Goal: Use online tool/utility: Use online tool/utility

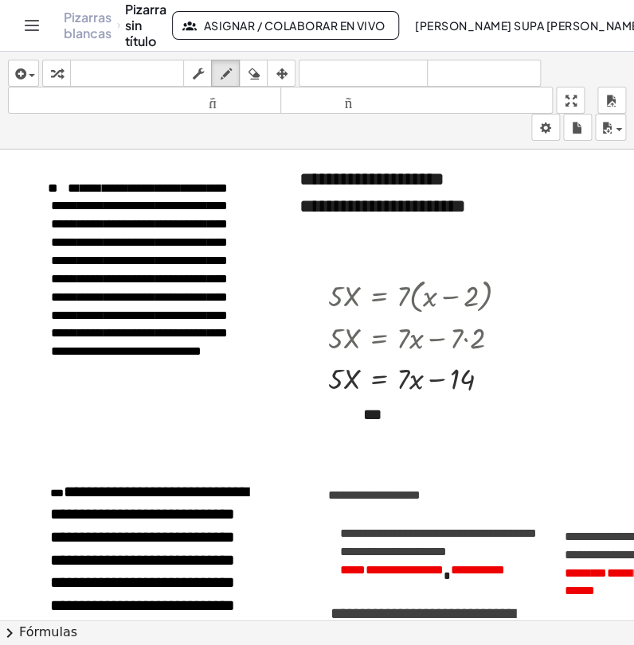
click at [60, 72] on icon "button" at bounding box center [56, 73] width 11 height 19
click at [393, 207] on div "**********" at bounding box center [402, 193] width 239 height 87
click at [255, 80] on icon "button" at bounding box center [253, 73] width 11 height 19
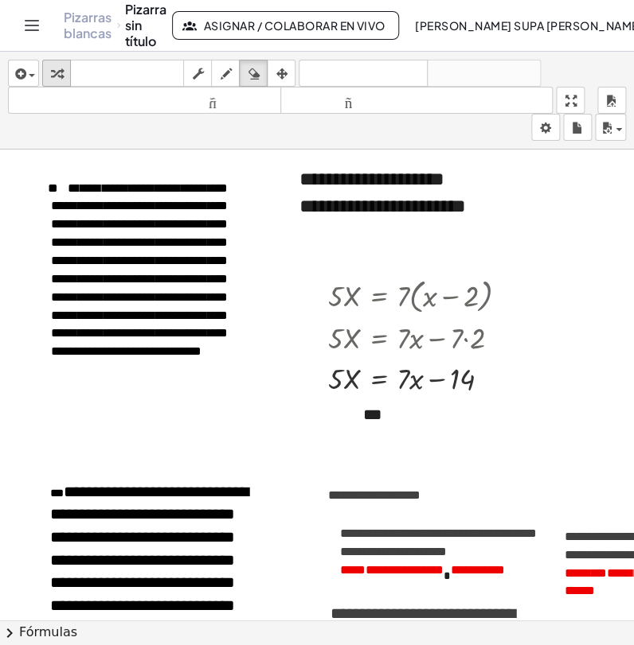
click at [55, 83] on icon "button" at bounding box center [56, 73] width 11 height 19
click at [388, 203] on div "**********" at bounding box center [402, 193] width 239 height 87
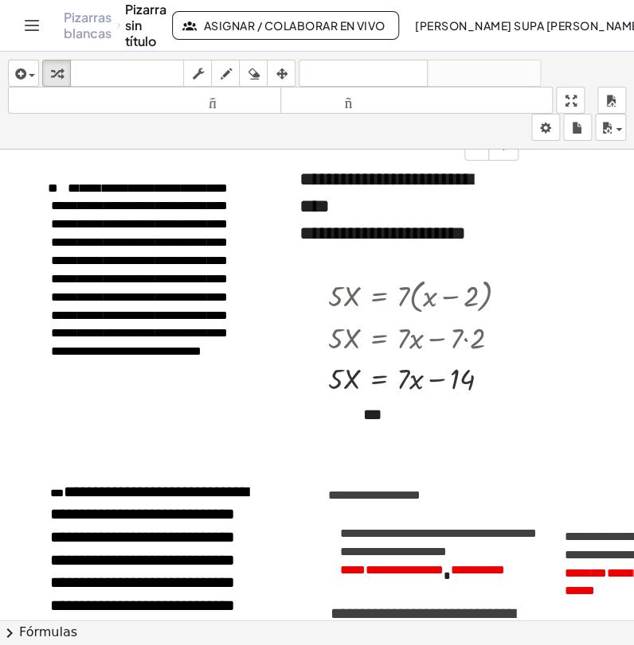
click at [384, 247] on div "**********" at bounding box center [402, 233] width 207 height 27
click at [119, 358] on font "**********" at bounding box center [139, 270] width 176 height 176
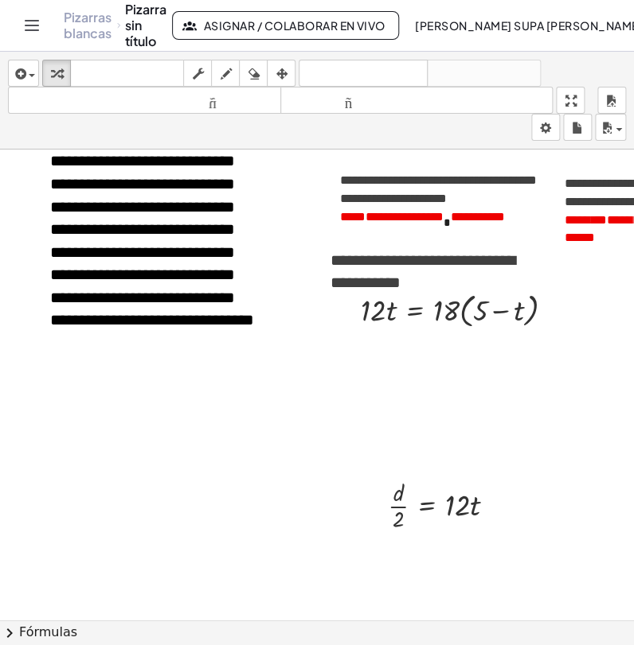
scroll to position [265, 0]
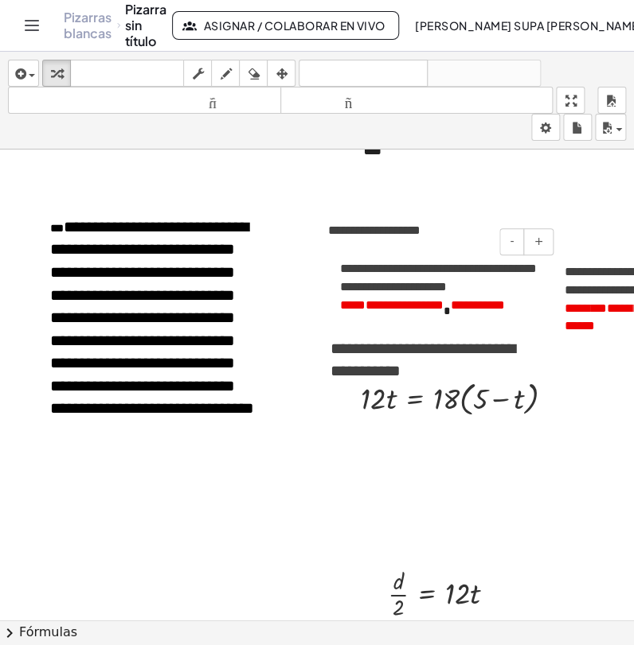
click at [394, 283] on font "**********" at bounding box center [438, 278] width 196 height 30
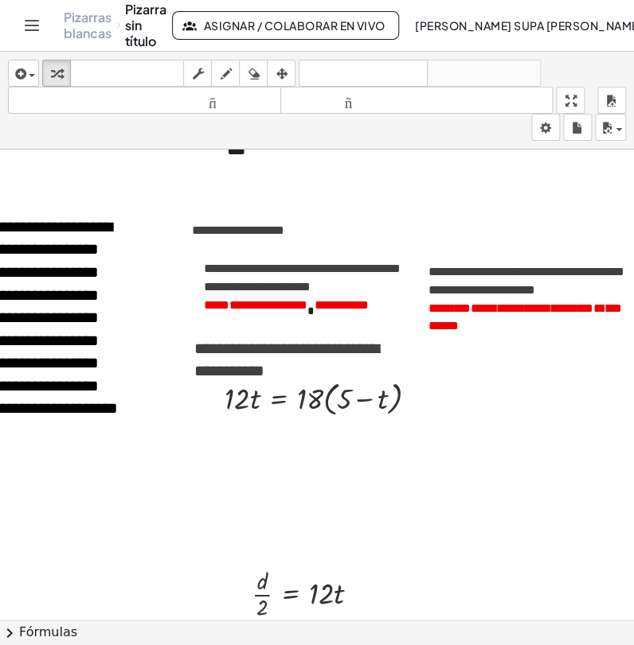
scroll to position [265, 150]
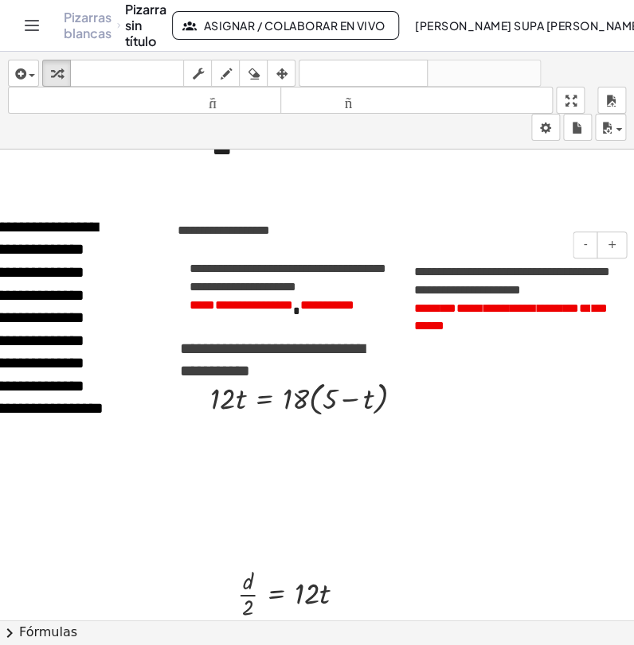
click at [462, 321] on p "**********" at bounding box center [511, 318] width 196 height 37
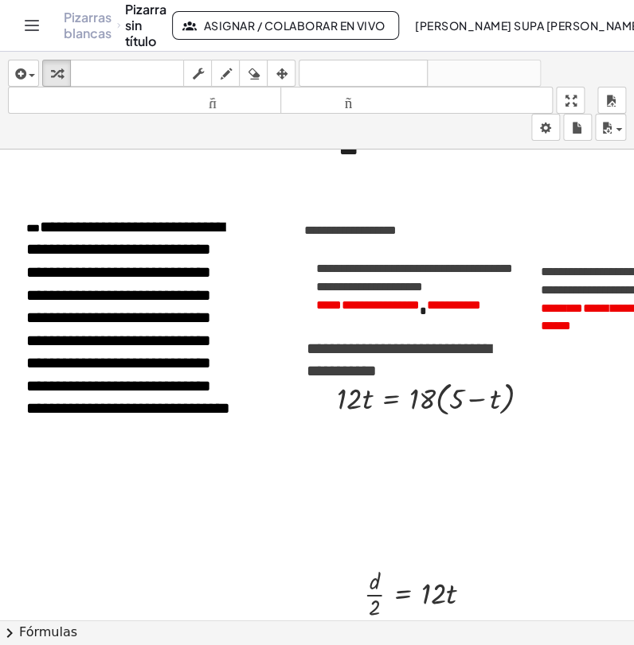
scroll to position [265, 23]
click at [404, 320] on div "- +" at bounding box center [406, 319] width 239 height 27
click at [394, 297] on p "**********" at bounding box center [415, 306] width 196 height 18
click at [562, 303] on font "*******" at bounding box center [561, 308] width 43 height 12
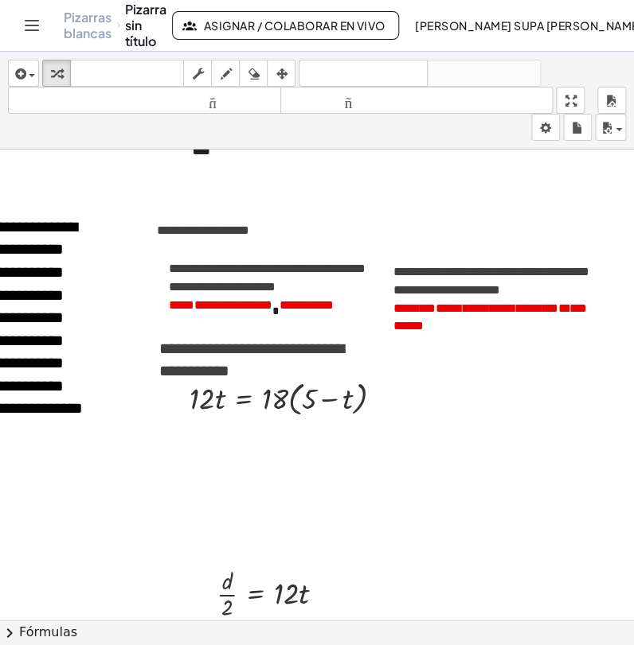
scroll to position [265, 175]
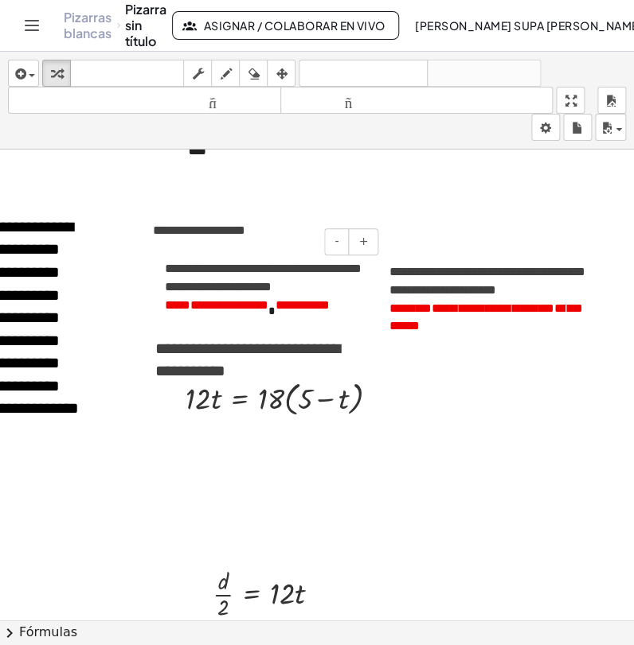
click at [255, 302] on font "**********" at bounding box center [229, 305] width 78 height 12
click at [500, 327] on p "**********" at bounding box center [486, 318] width 196 height 37
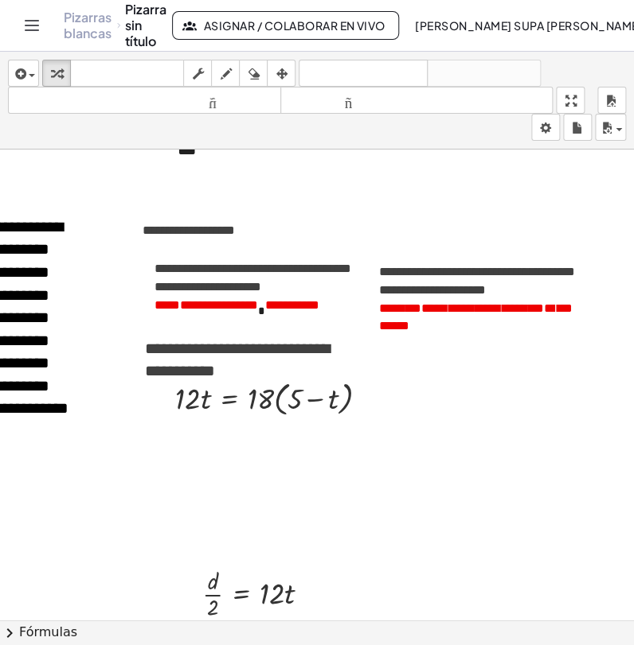
scroll to position [265, 188]
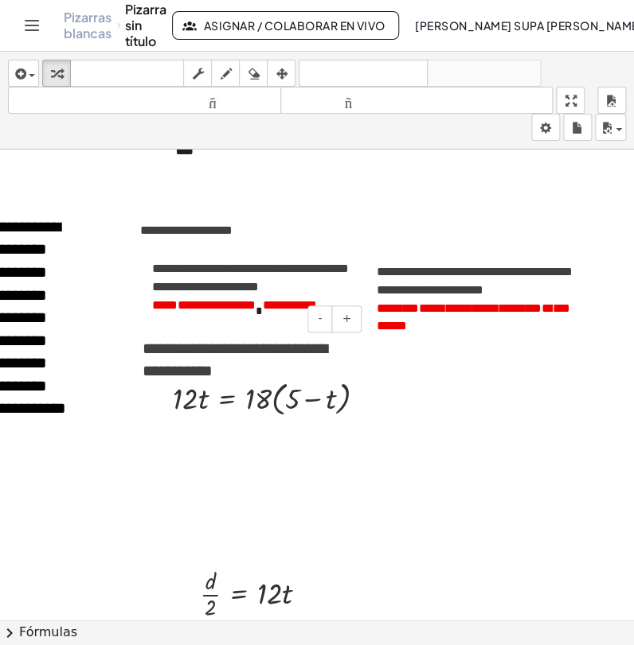
click at [197, 306] on div "- +" at bounding box center [242, 319] width 239 height 27
click at [201, 285] on font "**********" at bounding box center [250, 278] width 196 height 30
click at [479, 296] on font "**********" at bounding box center [474, 281] width 196 height 30
drag, startPoint x: 376, startPoint y: 314, endPoint x: 415, endPoint y: 314, distance: 39.8
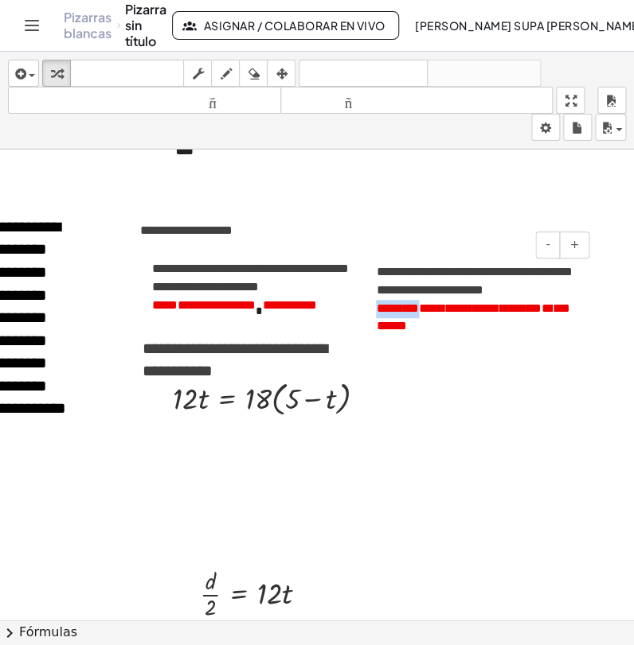
click at [415, 314] on p "**********" at bounding box center [474, 318] width 196 height 37
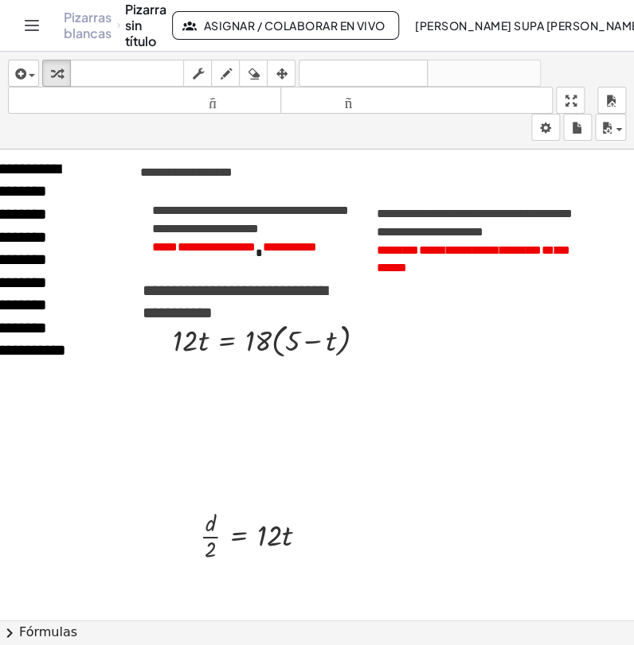
scroll to position [353, 188]
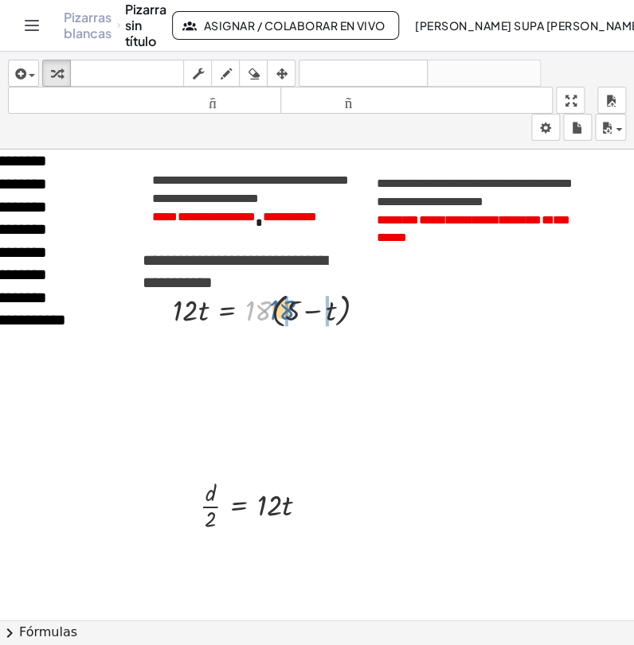
drag, startPoint x: 255, startPoint y: 314, endPoint x: 282, endPoint y: 312, distance: 27.1
click at [282, 312] on div at bounding box center [275, 309] width 221 height 45
drag, startPoint x: 262, startPoint y: 306, endPoint x: 283, endPoint y: 306, distance: 21.5
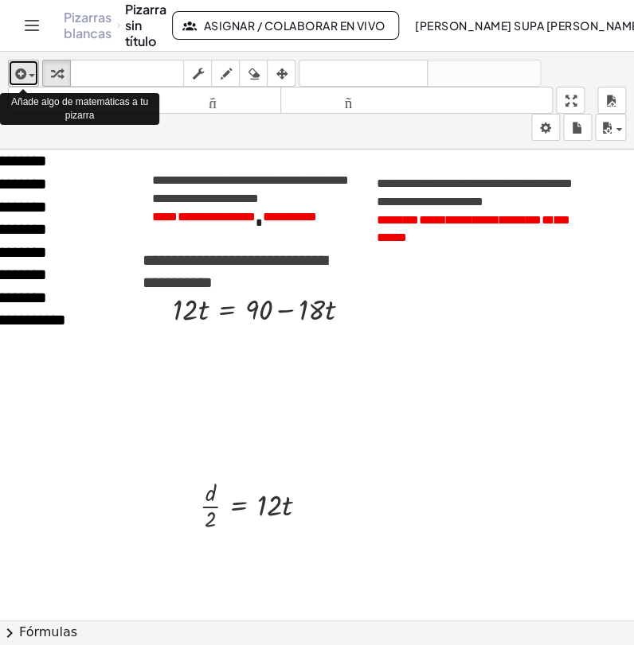
click at [21, 77] on icon "button" at bounding box center [19, 73] width 14 height 19
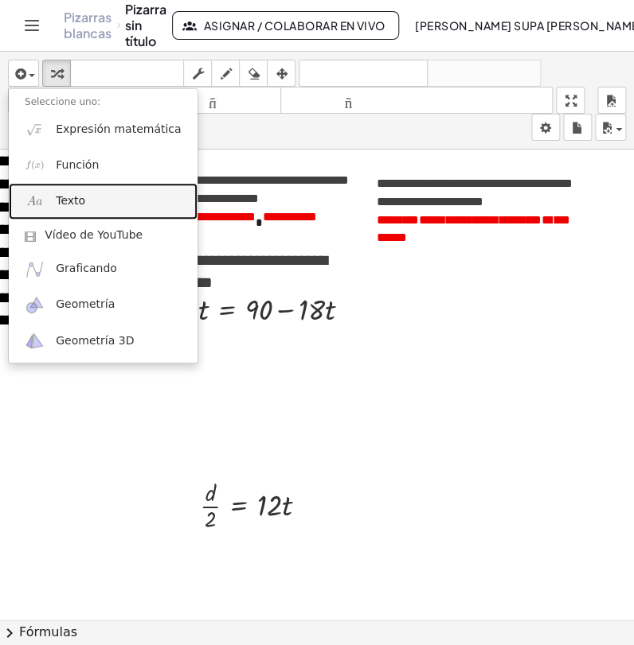
click at [62, 201] on font "Texto" at bounding box center [70, 200] width 29 height 13
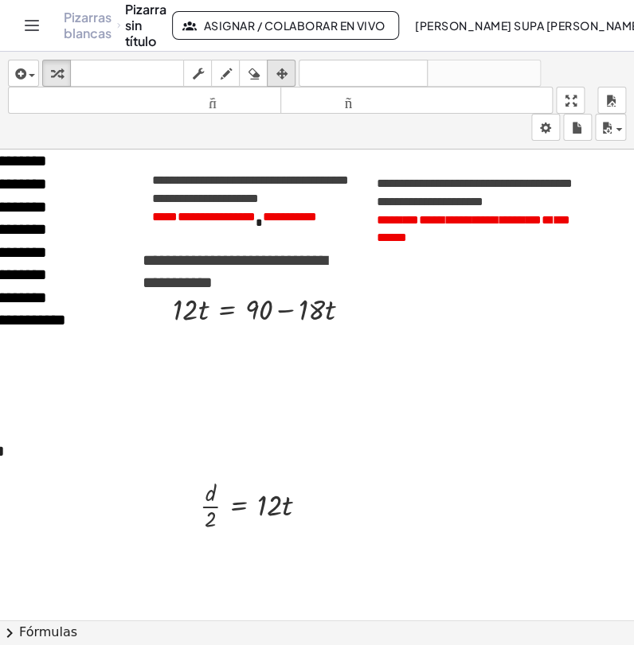
click at [274, 72] on div "button" at bounding box center [281, 73] width 21 height 19
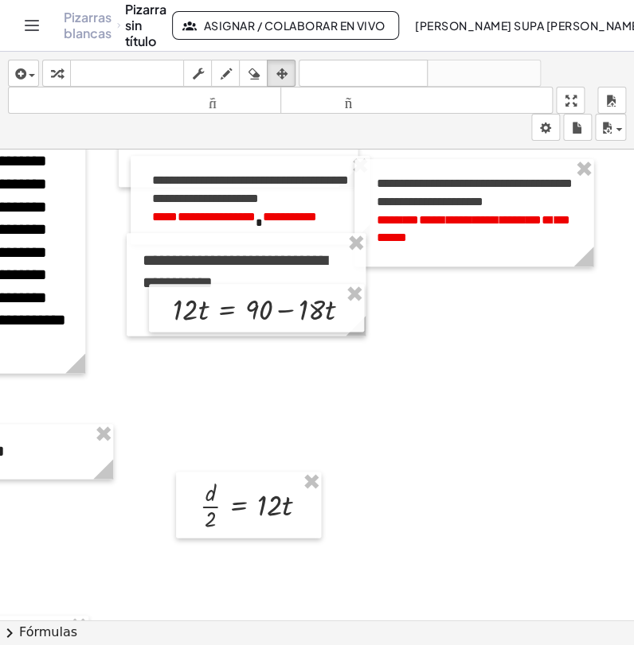
drag, startPoint x: 33, startPoint y: 419, endPoint x: 271, endPoint y: 395, distance: 239.2
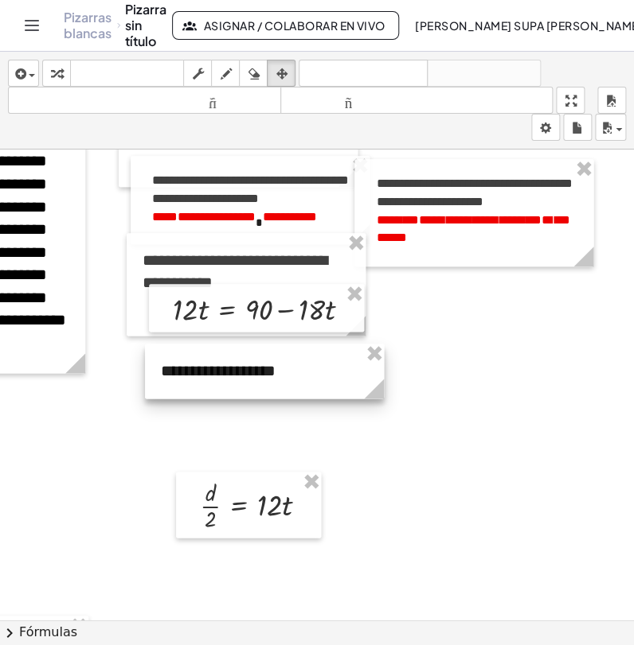
drag, startPoint x: 52, startPoint y: 446, endPoint x: 322, endPoint y: 365, distance: 281.5
click at [322, 365] on div at bounding box center [264, 371] width 239 height 55
click at [184, 365] on div at bounding box center [263, 371] width 239 height 55
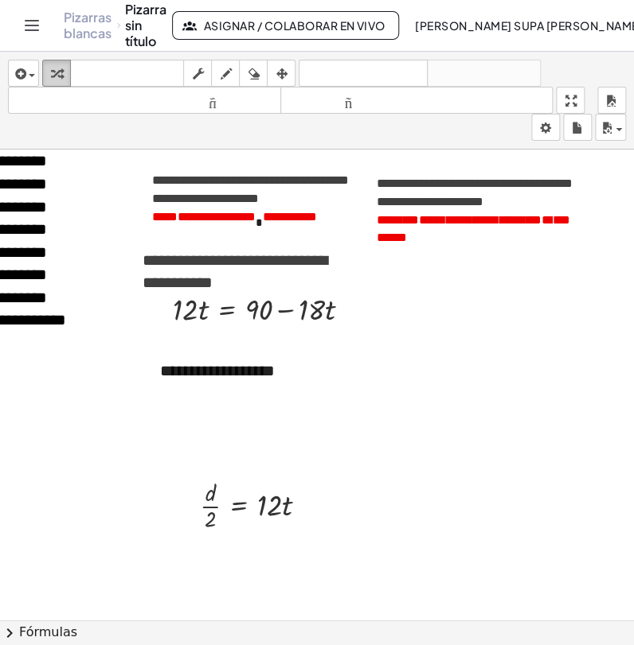
click at [53, 72] on icon "button" at bounding box center [56, 73] width 11 height 19
click at [230, 378] on font "**********" at bounding box center [217, 371] width 115 height 16
drag, startPoint x: 280, startPoint y: 372, endPoint x: 157, endPoint y: 372, distance: 123.4
click at [157, 372] on div "**********" at bounding box center [263, 371] width 239 height 55
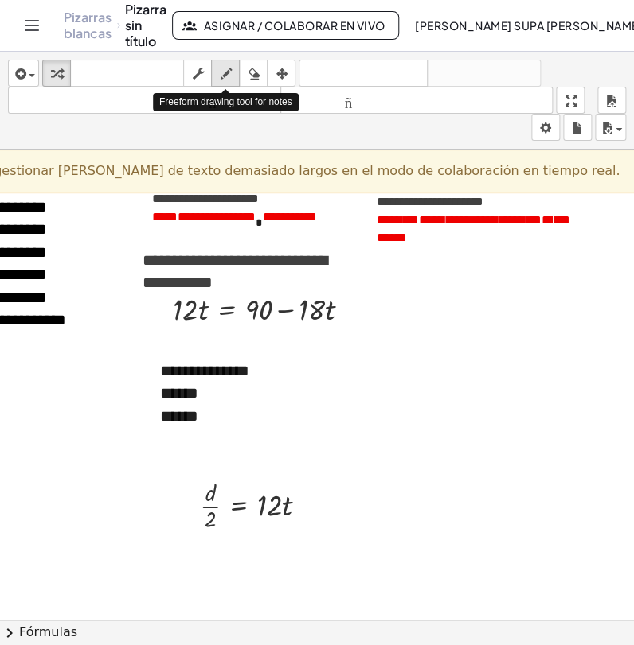
click at [224, 72] on icon "button" at bounding box center [225, 73] width 11 height 19
drag, startPoint x: 178, startPoint y: 407, endPoint x: 188, endPoint y: 423, distance: 18.6
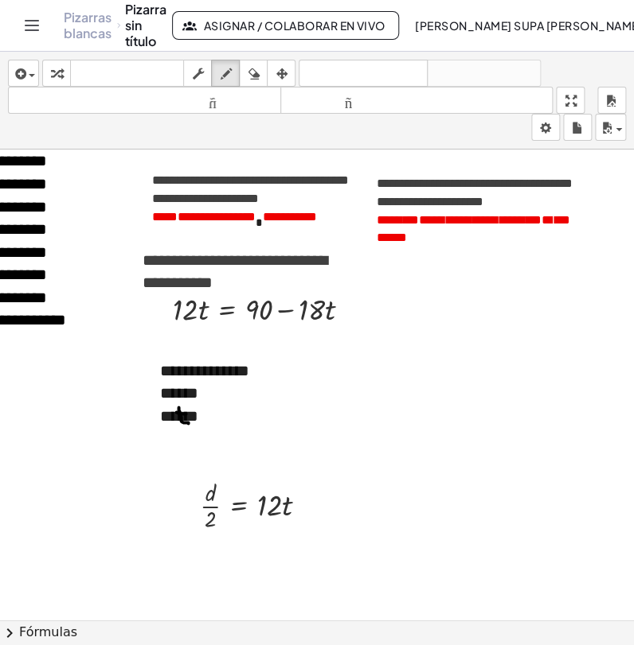
drag, startPoint x: 176, startPoint y: 411, endPoint x: 185, endPoint y: 413, distance: 9.7
drag, startPoint x: 186, startPoint y: 435, endPoint x: 192, endPoint y: 450, distance: 16.1
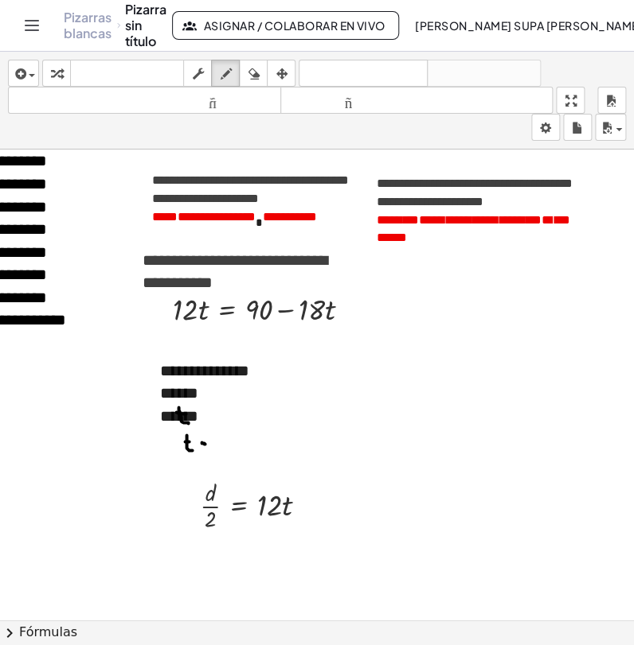
drag, startPoint x: 217, startPoint y: 438, endPoint x: 215, endPoint y: 454, distance: 16.1
drag, startPoint x: 236, startPoint y: 451, endPoint x: 245, endPoint y: 451, distance: 9.6
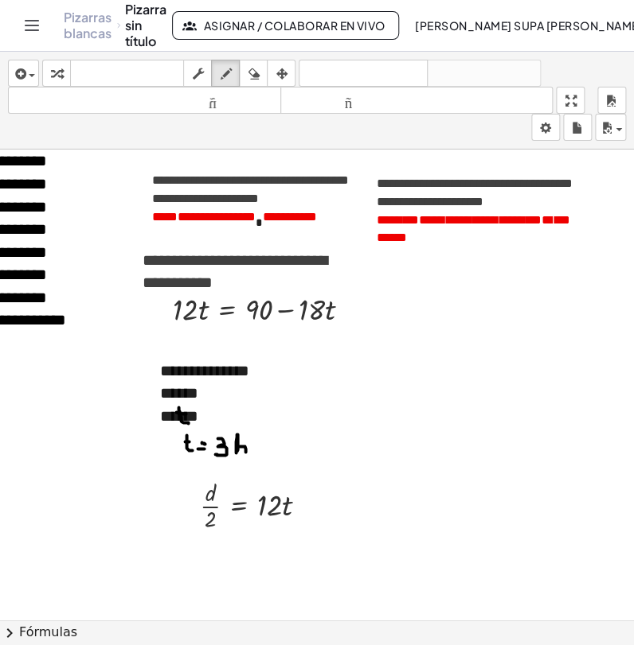
click at [57, 72] on icon "button" at bounding box center [56, 73] width 11 height 19
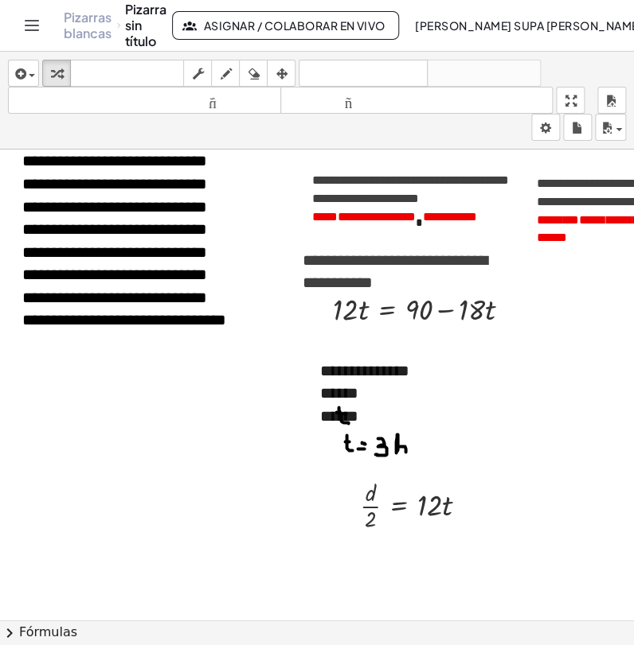
scroll to position [353, 24]
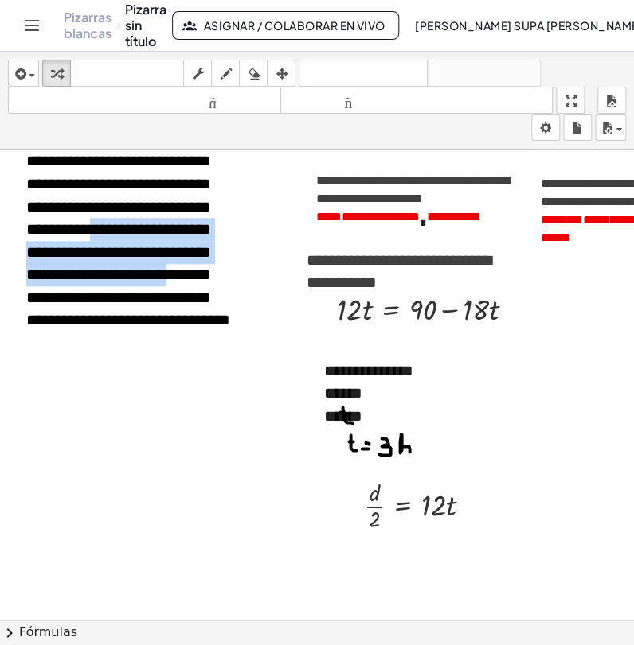
drag, startPoint x: 77, startPoint y: 237, endPoint x: 182, endPoint y: 290, distance: 117.5
click at [182, 290] on font "**********" at bounding box center [128, 230] width 204 height 198
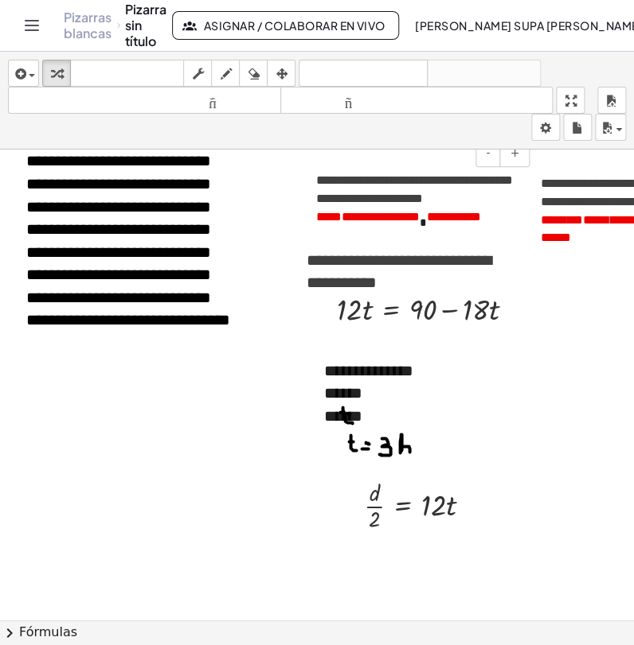
click at [382, 193] on font "**********" at bounding box center [414, 189] width 196 height 30
drag, startPoint x: 318, startPoint y: 199, endPoint x: 485, endPoint y: 189, distance: 168.2
click at [486, 189] on p "**********" at bounding box center [414, 190] width 196 height 37
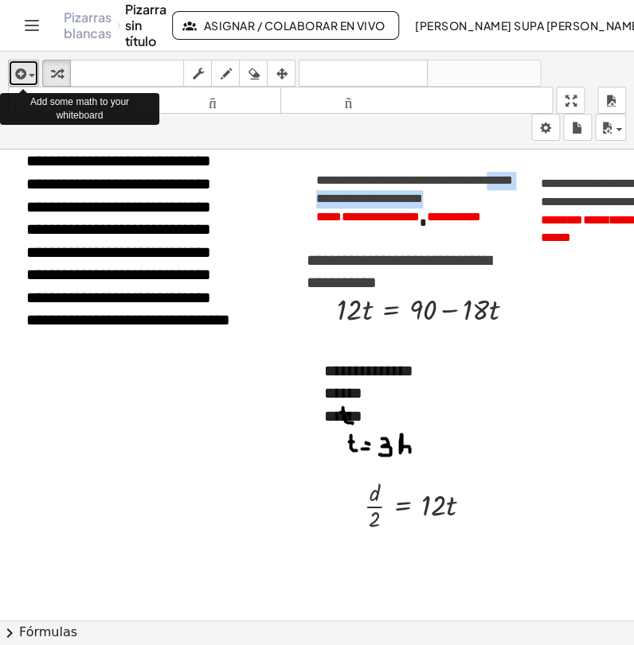
click at [26, 72] on span "button" at bounding box center [27, 75] width 3 height 11
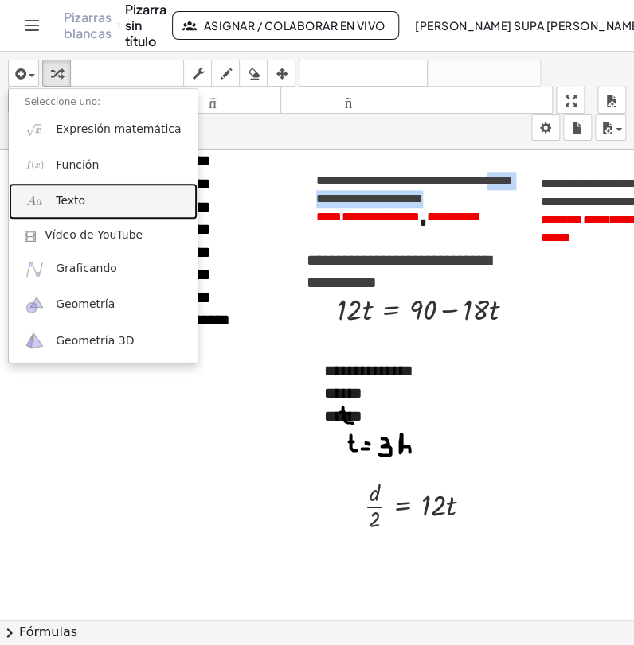
click at [68, 205] on font "Texto" at bounding box center [70, 200] width 29 height 13
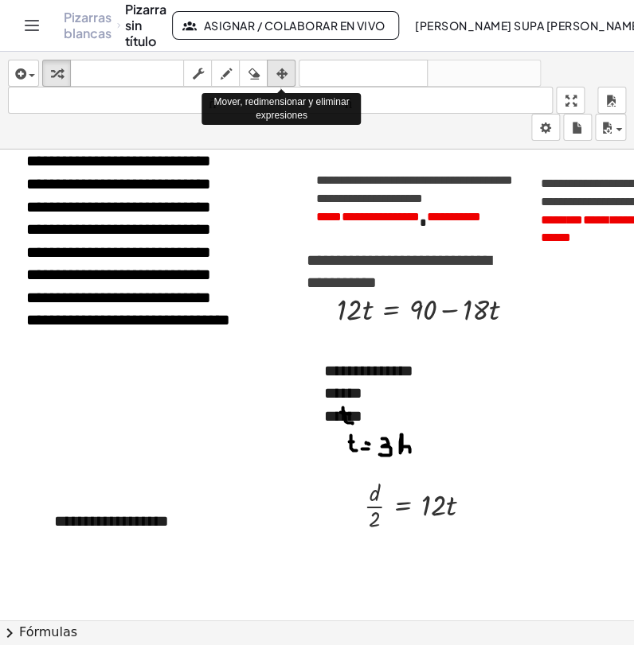
click at [269, 76] on button "arreglar" at bounding box center [281, 73] width 29 height 27
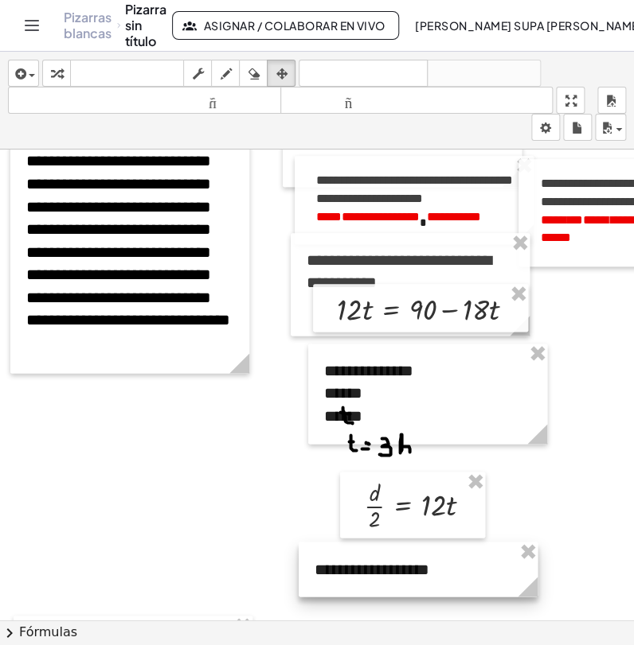
drag, startPoint x: 91, startPoint y: 505, endPoint x: 351, endPoint y: 553, distance: 264.7
click at [351, 553] on div at bounding box center [417, 569] width 239 height 55
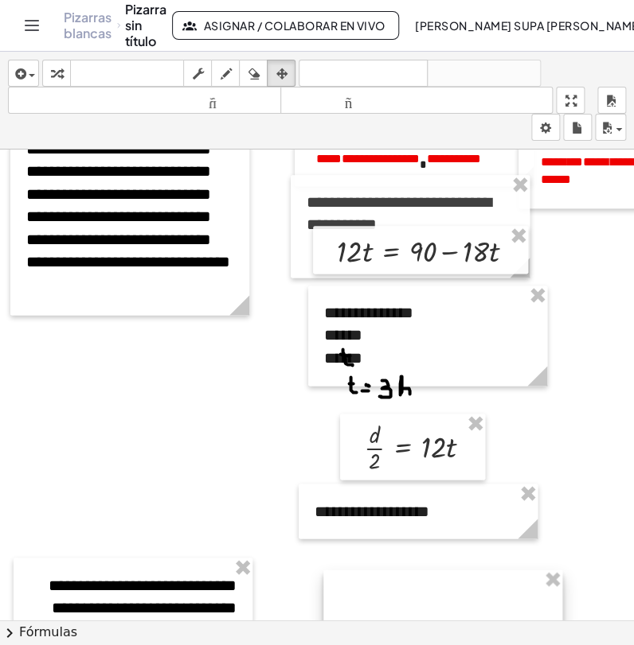
scroll to position [442, 24]
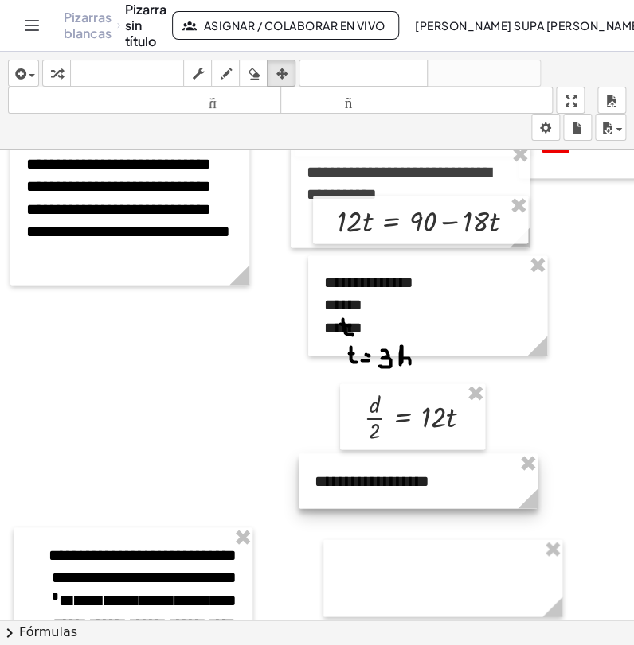
click at [407, 485] on div at bounding box center [417, 481] width 239 height 55
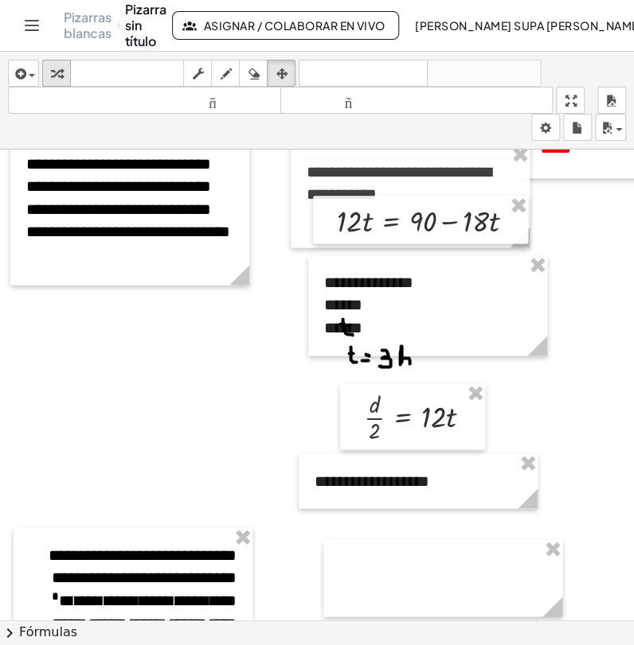
click at [46, 73] on div "button" at bounding box center [56, 73] width 21 height 19
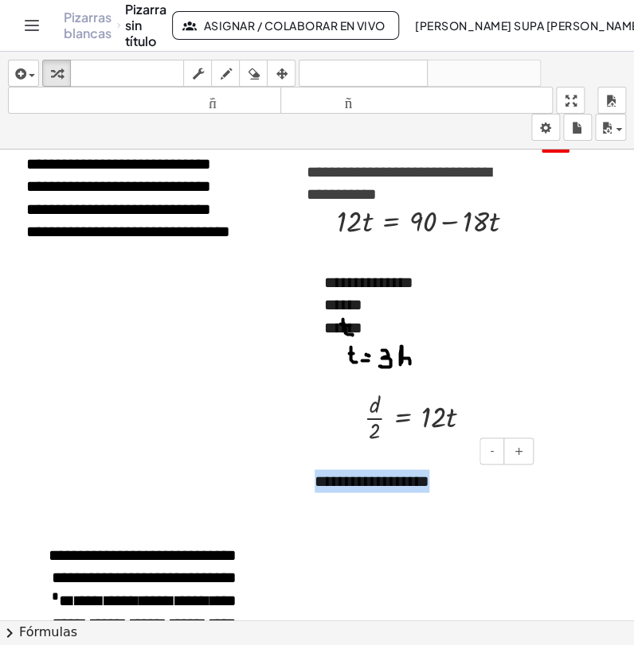
drag, startPoint x: 453, startPoint y: 480, endPoint x: 316, endPoint y: 478, distance: 136.9
click at [316, 478] on div "**********" at bounding box center [417, 481] width 239 height 55
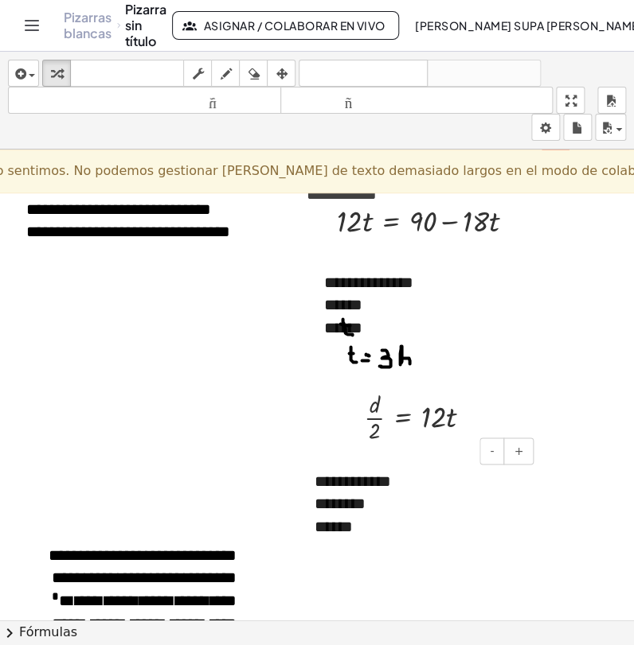
click at [353, 523] on font "******" at bounding box center [333, 526] width 38 height 16
click at [353, 524] on font "******" at bounding box center [333, 526] width 38 height 16
click at [369, 528] on div "******" at bounding box center [417, 526] width 207 height 23
click at [372, 521] on div "******" at bounding box center [417, 526] width 207 height 23
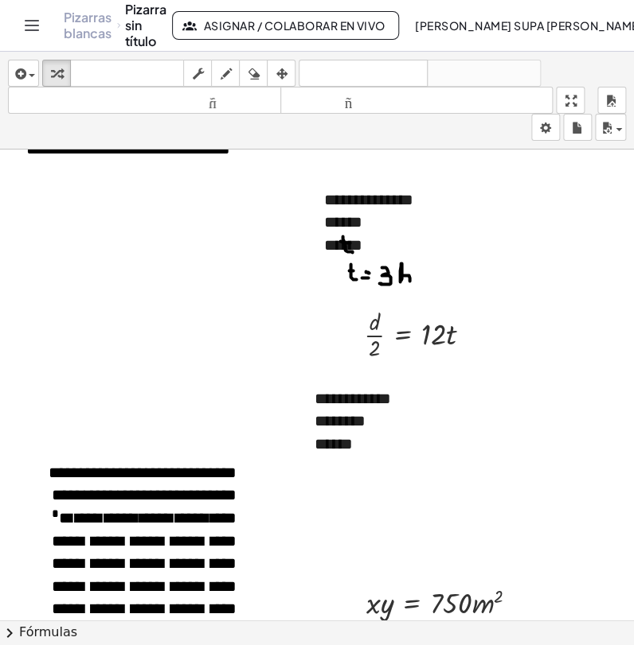
scroll to position [530, 24]
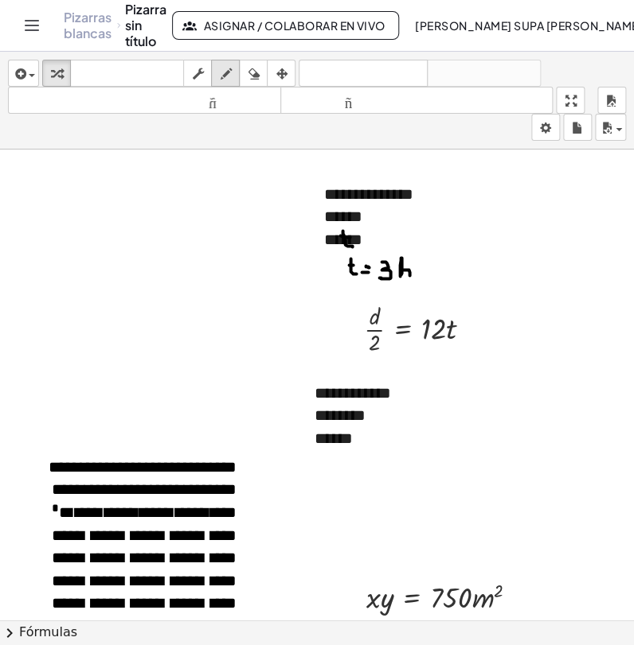
click at [214, 73] on button "dibujar" at bounding box center [225, 73] width 29 height 27
drag, startPoint x: 374, startPoint y: 450, endPoint x: 373, endPoint y: 439, distance: 11.2
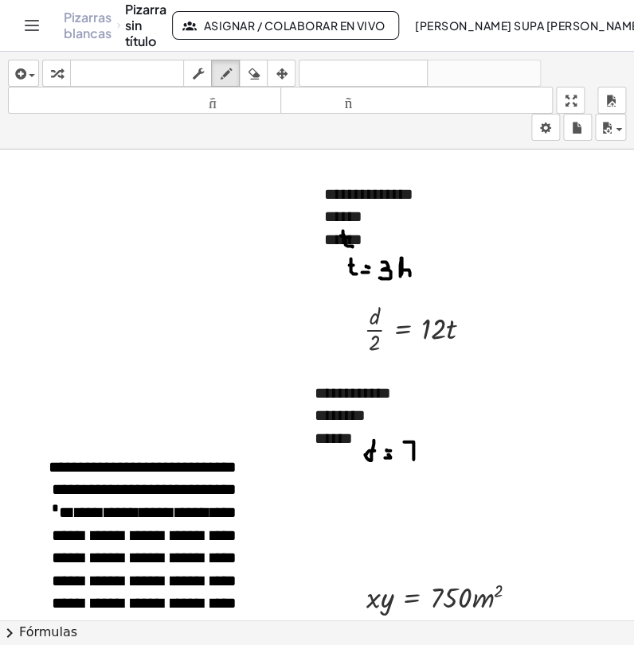
drag, startPoint x: 404, startPoint y: 441, endPoint x: 413, endPoint y: 458, distance: 19.9
drag, startPoint x: 423, startPoint y: 445, endPoint x: 439, endPoint y: 456, distance: 20.1
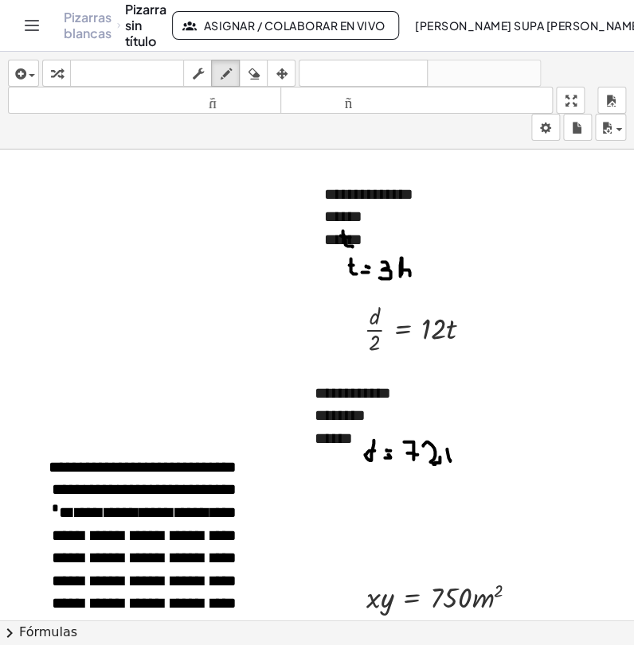
drag, startPoint x: 446, startPoint y: 448, endPoint x: 443, endPoint y: 458, distance: 10.1
drag, startPoint x: 452, startPoint y: 449, endPoint x: 455, endPoint y: 457, distance: 8.6
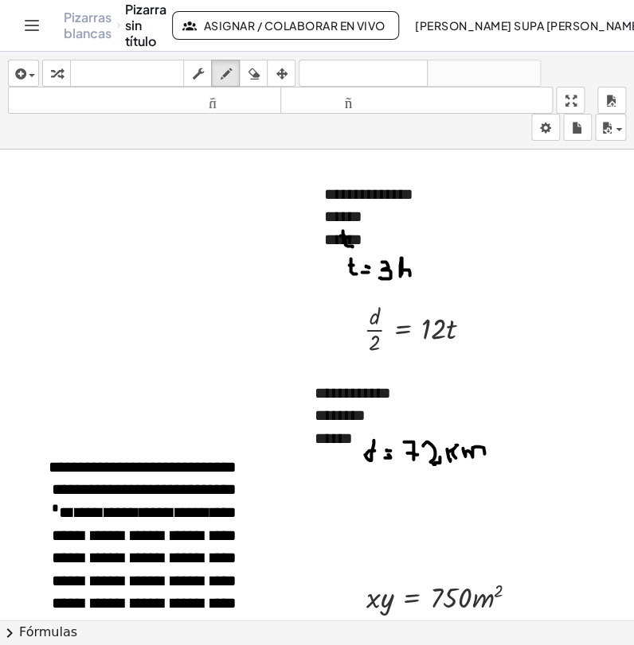
drag, startPoint x: 462, startPoint y: 447, endPoint x: 484, endPoint y: 454, distance: 22.4
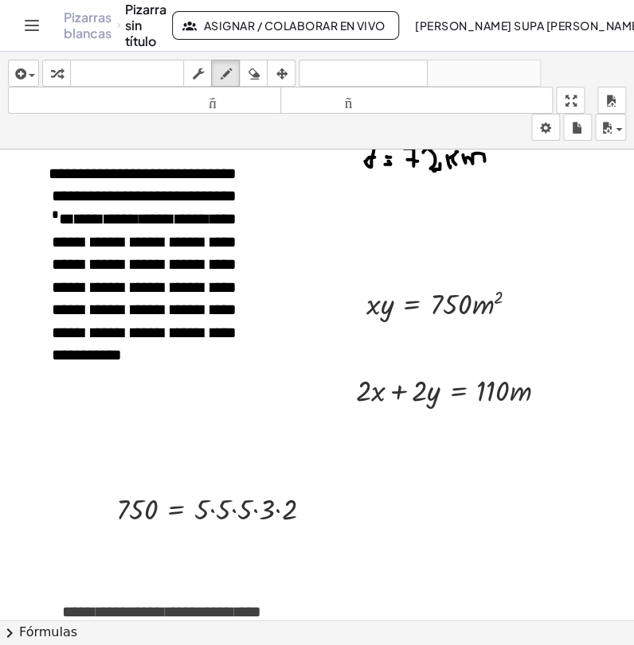
scroll to position [796, 24]
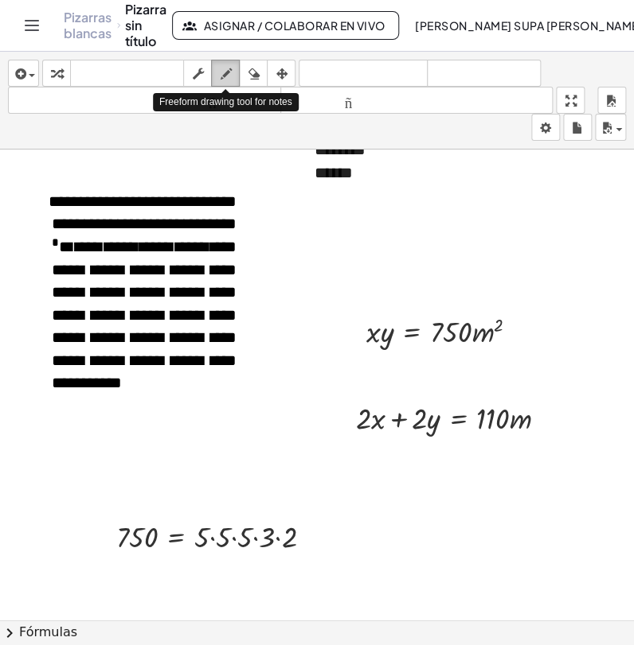
click at [223, 76] on icon "button" at bounding box center [225, 73] width 11 height 19
drag, startPoint x: 334, startPoint y: 202, endPoint x: 330, endPoint y: 262, distance: 59.8
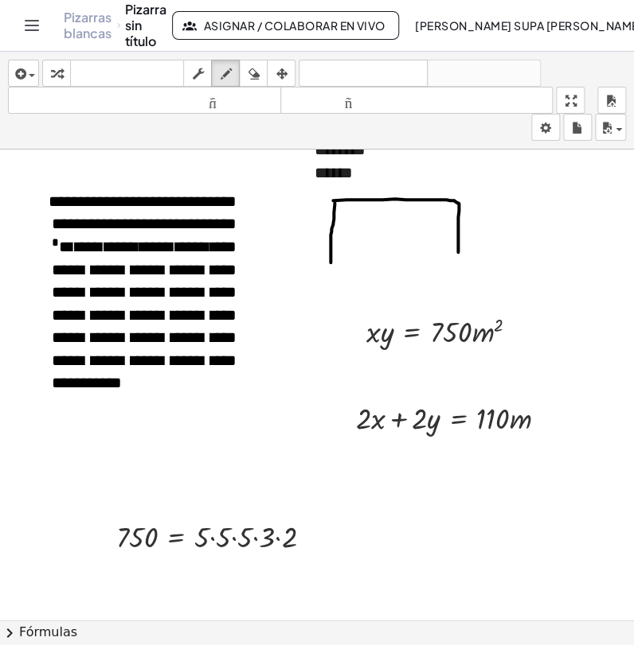
drag, startPoint x: 333, startPoint y: 200, endPoint x: 458, endPoint y: 251, distance: 135.2
drag, startPoint x: 329, startPoint y: 259, endPoint x: 454, endPoint y: 256, distance: 124.2
drag, startPoint x: 396, startPoint y: 263, endPoint x: 401, endPoint y: 275, distance: 12.9
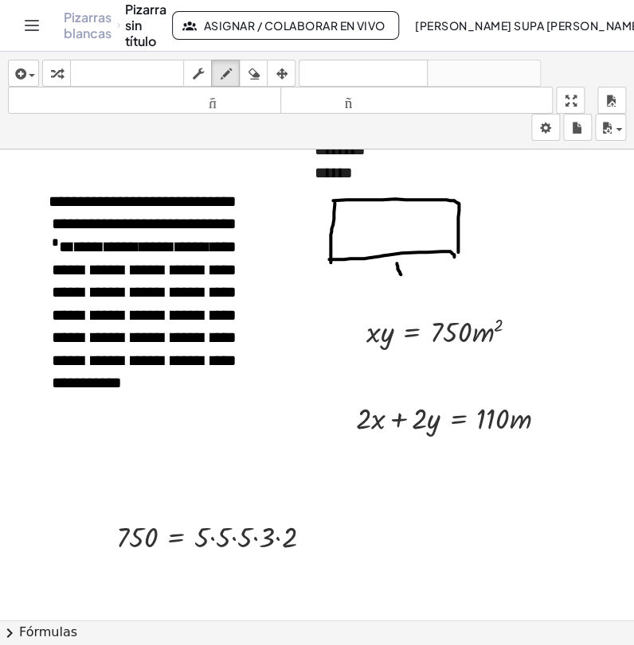
drag, startPoint x: 383, startPoint y: 273, endPoint x: 404, endPoint y: 256, distance: 27.2
drag, startPoint x: 396, startPoint y: 263, endPoint x: 388, endPoint y: 255, distance: 11.8
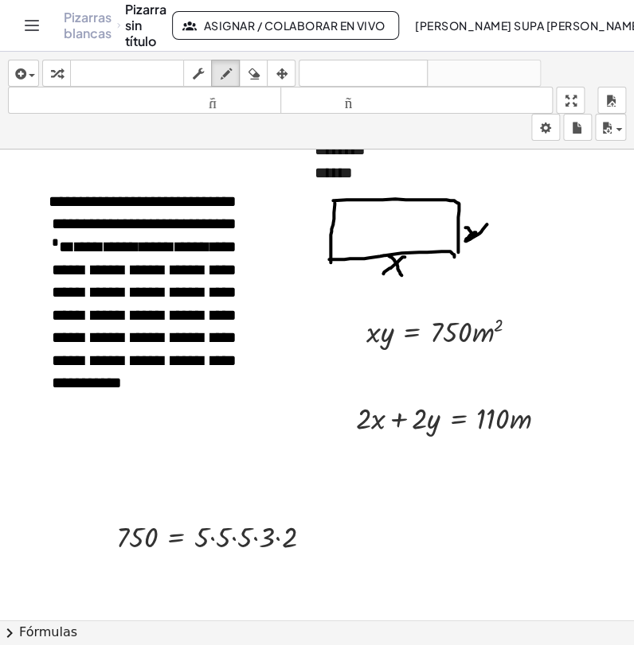
drag, startPoint x: 465, startPoint y: 228, endPoint x: 486, endPoint y: 224, distance: 21.9
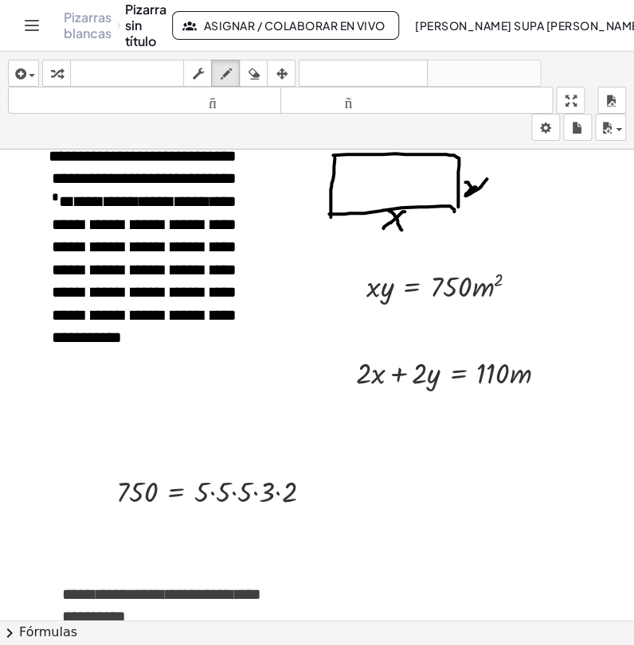
scroll to position [884, 24]
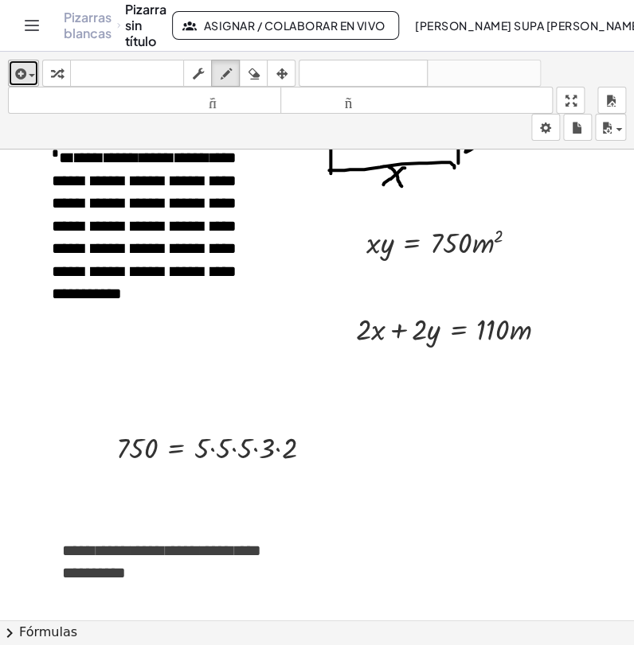
click at [27, 70] on span "button" at bounding box center [27, 75] width 3 height 11
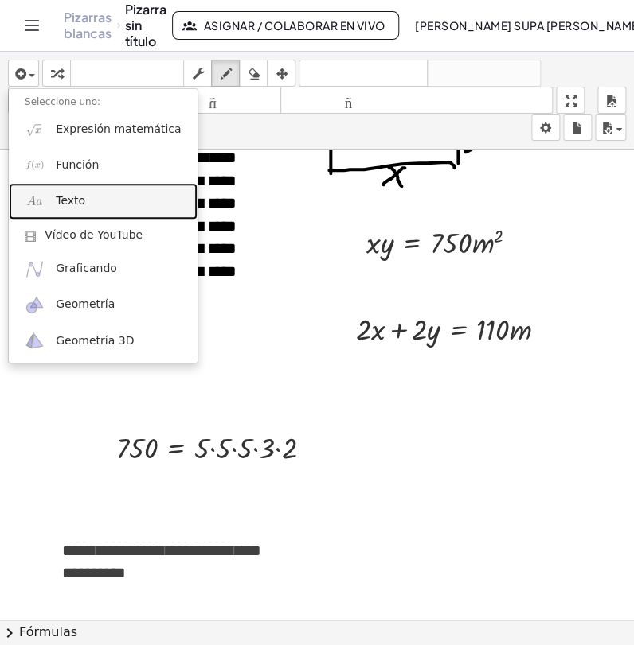
click at [64, 203] on font "Texto" at bounding box center [70, 200] width 29 height 13
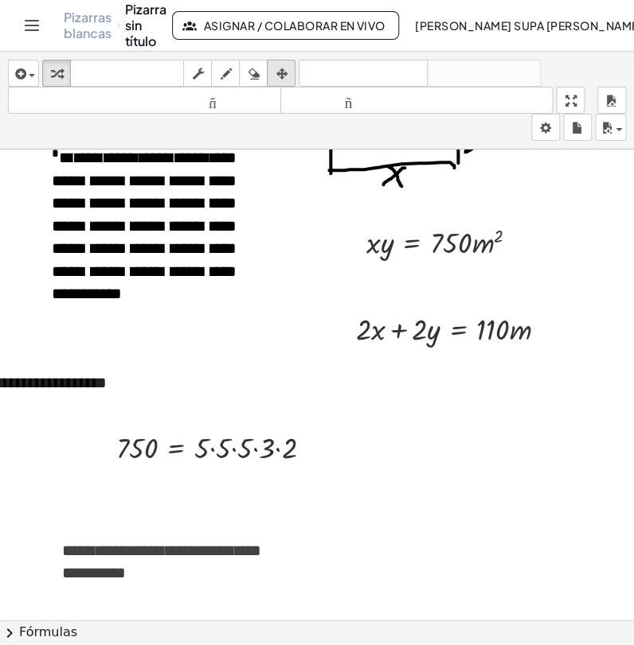
click at [288, 71] on div "button" at bounding box center [281, 73] width 21 height 19
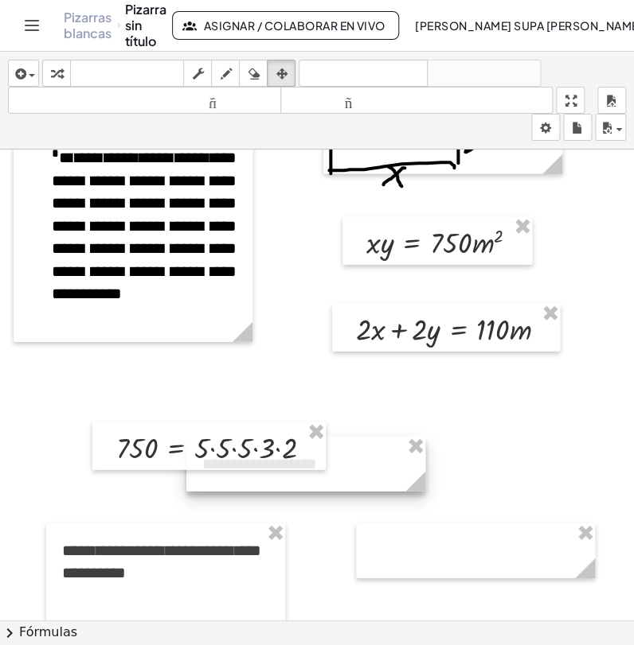
drag, startPoint x: 97, startPoint y: 375, endPoint x: 307, endPoint y: 456, distance: 225.2
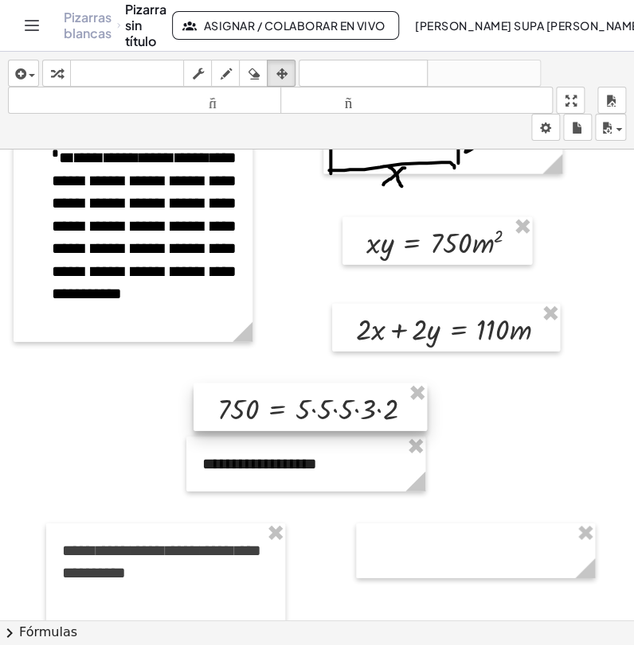
drag, startPoint x: 281, startPoint y: 442, endPoint x: 382, endPoint y: 403, distance: 108.3
click at [382, 403] on div at bounding box center [309, 408] width 233 height 49
click at [51, 71] on icon "button" at bounding box center [56, 73] width 11 height 19
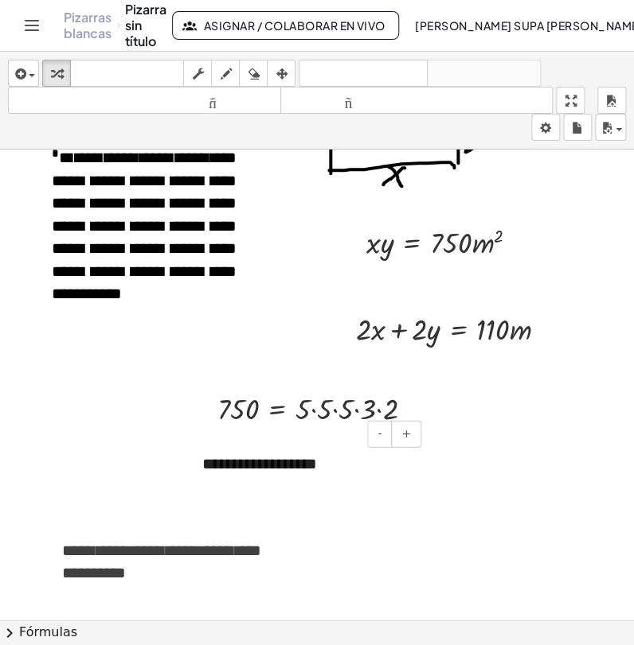
click at [263, 462] on font "**********" at bounding box center [259, 464] width 115 height 16
drag, startPoint x: 322, startPoint y: 466, endPoint x: 199, endPoint y: 467, distance: 122.6
click at [199, 467] on div "**********" at bounding box center [305, 464] width 239 height 55
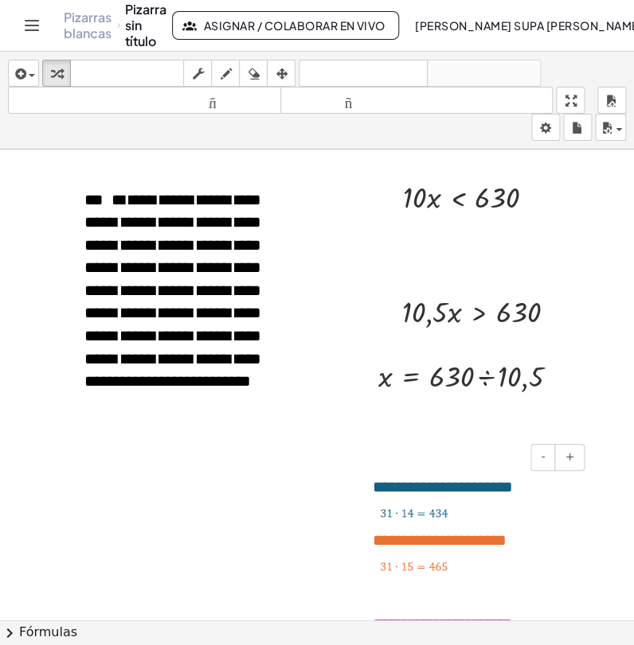
scroll to position [1414, 24]
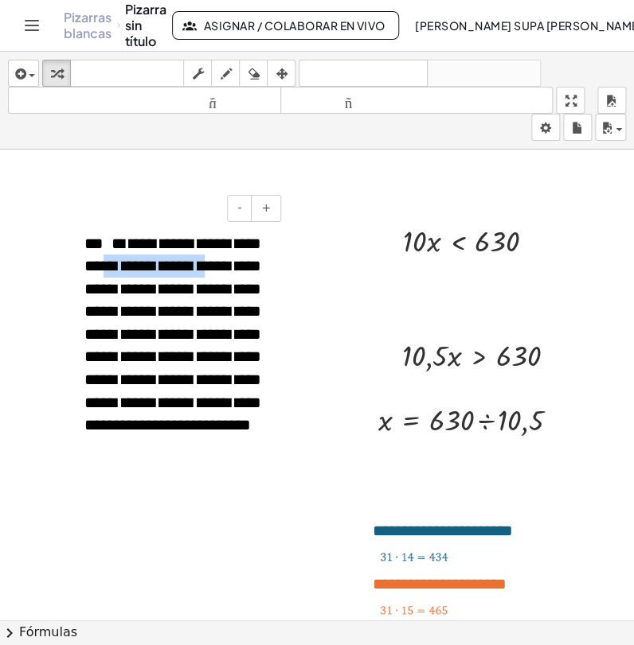
drag, startPoint x: 138, startPoint y: 269, endPoint x: 238, endPoint y: 275, distance: 100.5
click at [238, 275] on font "**********" at bounding box center [172, 335] width 177 height 198
drag, startPoint x: 415, startPoint y: 243, endPoint x: 503, endPoint y: 262, distance: 90.4
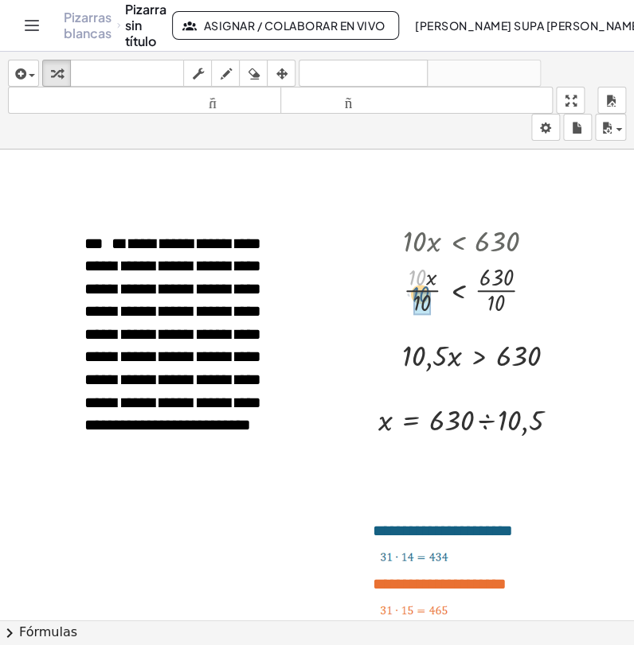
drag, startPoint x: 419, startPoint y: 271, endPoint x: 423, endPoint y: 288, distance: 17.0
click at [423, 288] on div at bounding box center [475, 288] width 161 height 58
drag, startPoint x: 504, startPoint y: 278, endPoint x: 504, endPoint y: 290, distance: 12.7
click at [504, 290] on div at bounding box center [475, 288] width 161 height 58
click at [268, 70] on button "arreglar" at bounding box center [281, 73] width 29 height 27
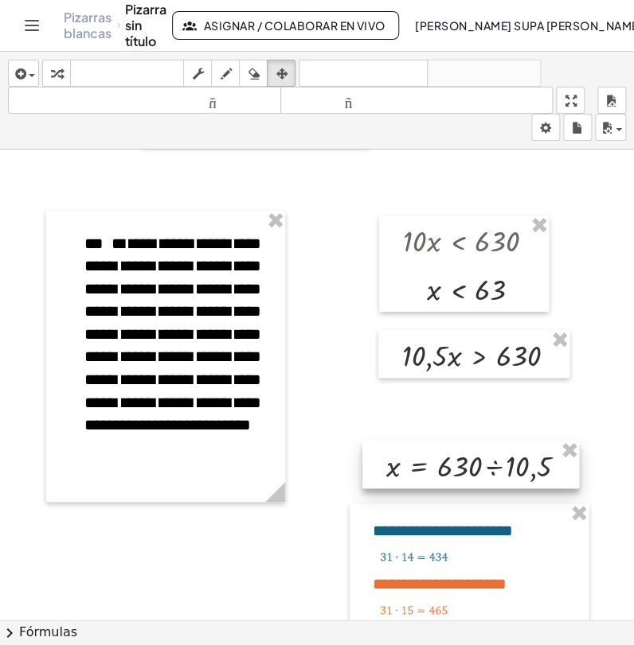
drag, startPoint x: 401, startPoint y: 395, endPoint x: 409, endPoint y: 441, distance: 46.8
click at [409, 441] on div at bounding box center [470, 465] width 216 height 49
click at [57, 72] on icon "button" at bounding box center [56, 73] width 11 height 19
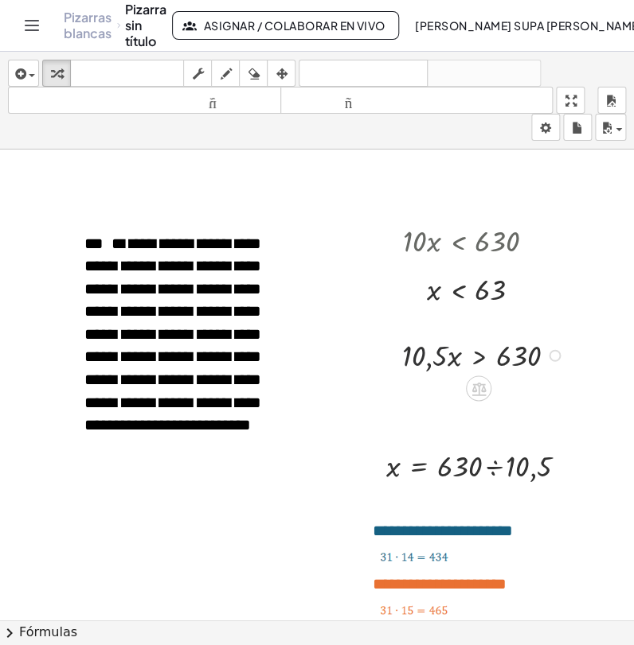
click at [426, 372] on div at bounding box center [485, 354] width 182 height 41
click at [274, 76] on div "button" at bounding box center [281, 73] width 21 height 19
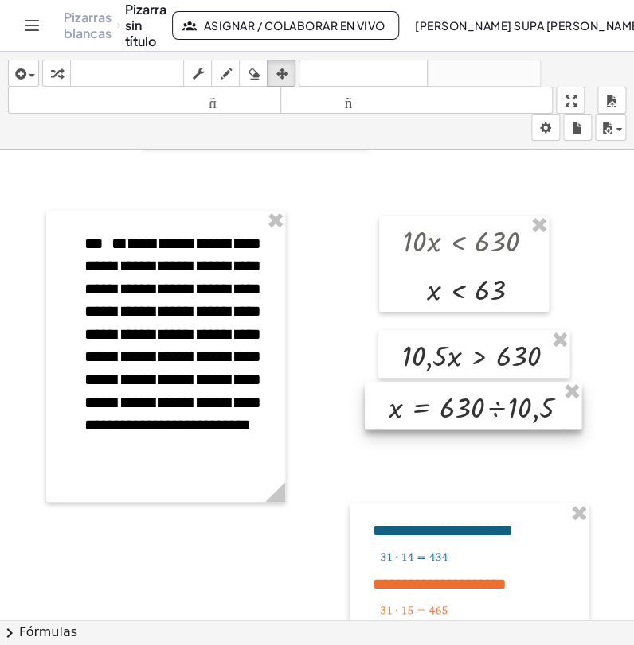
drag, startPoint x: 414, startPoint y: 464, endPoint x: 416, endPoint y: 406, distance: 58.1
click at [416, 406] on div at bounding box center [473, 406] width 216 height 49
click at [57, 76] on icon "button" at bounding box center [56, 73] width 11 height 19
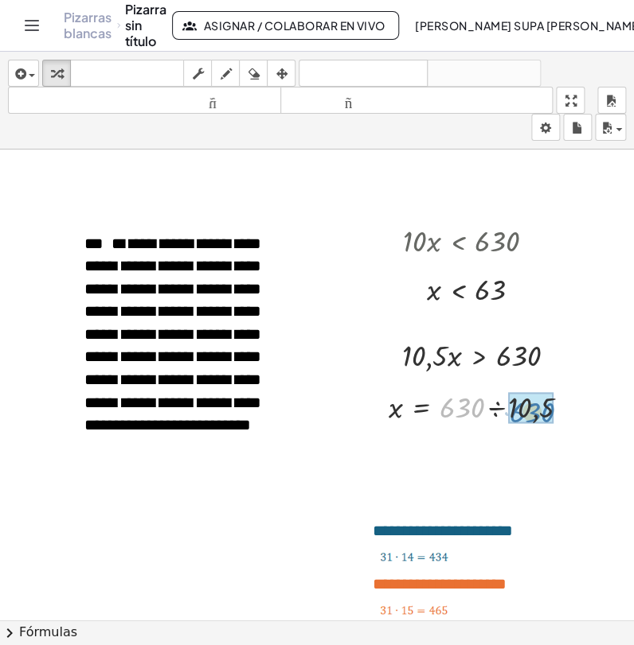
drag, startPoint x: 451, startPoint y: 409, endPoint x: 518, endPoint y: 411, distance: 66.9
click at [538, 407] on div at bounding box center [484, 406] width 209 height 41
click at [506, 447] on div at bounding box center [484, 445] width 209 height 39
click at [229, 71] on icon "button" at bounding box center [225, 73] width 11 height 19
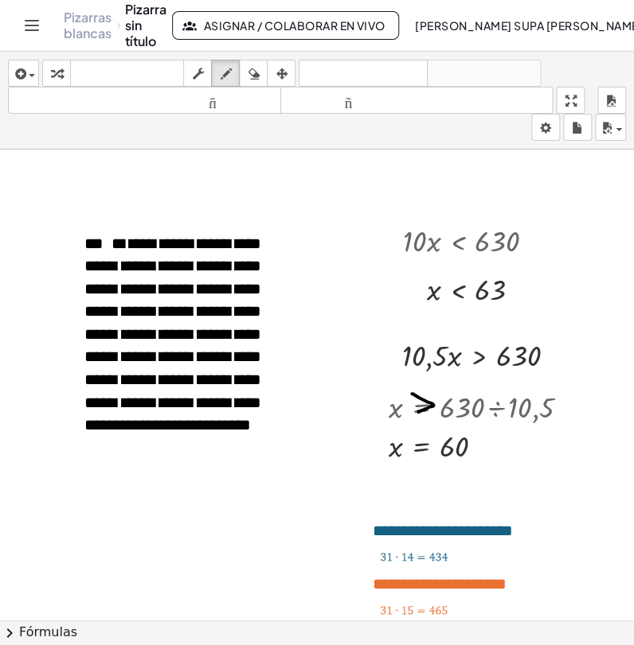
drag, startPoint x: 411, startPoint y: 394, endPoint x: 418, endPoint y: 411, distance: 18.6
drag, startPoint x: 411, startPoint y: 435, endPoint x: 413, endPoint y: 455, distance: 20.8
drag, startPoint x: 504, startPoint y: 269, endPoint x: 505, endPoint y: 384, distance: 115.4
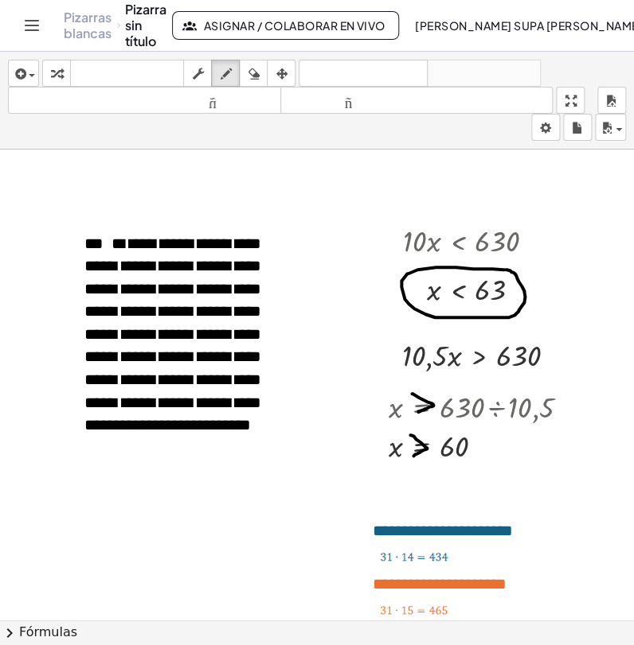
click at [60, 72] on icon "button" at bounding box center [56, 73] width 11 height 19
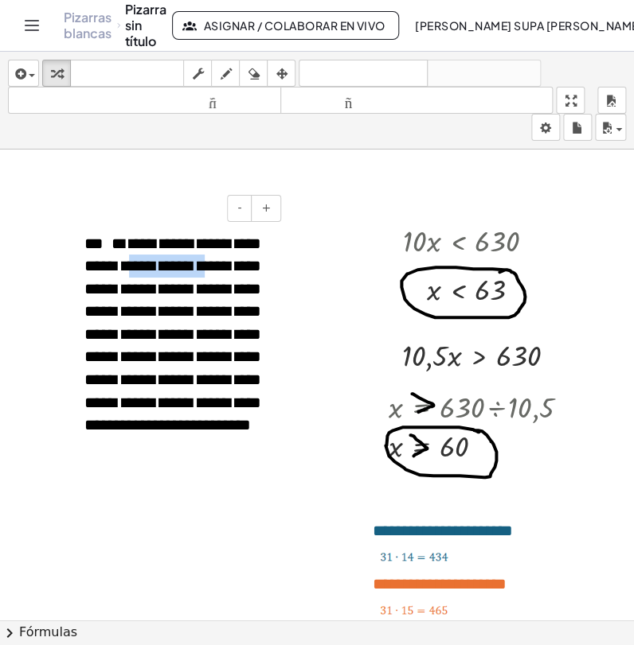
drag, startPoint x: 161, startPoint y: 267, endPoint x: 236, endPoint y: 269, distance: 75.6
click at [236, 269] on font "**********" at bounding box center [172, 335] width 177 height 198
click at [227, 65] on icon "button" at bounding box center [225, 73] width 11 height 19
drag, startPoint x: 404, startPoint y: 493, endPoint x: 415, endPoint y: 493, distance: 11.9
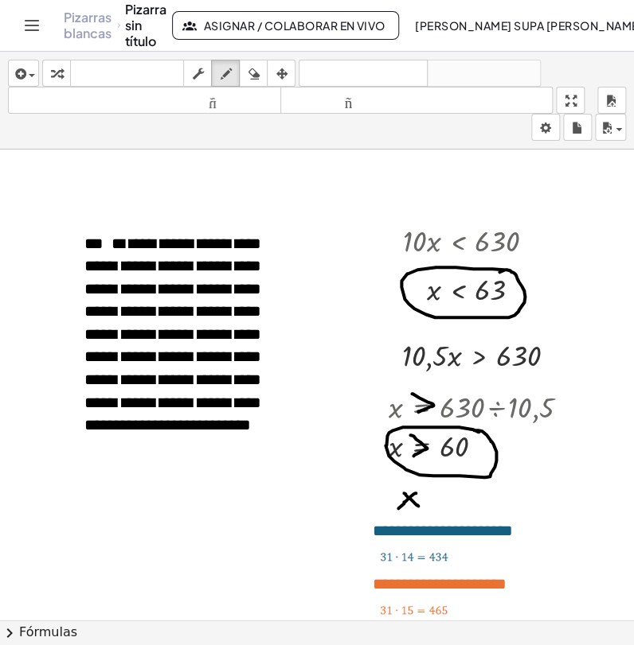
drag, startPoint x: 415, startPoint y: 493, endPoint x: 397, endPoint y: 509, distance: 24.3
drag, startPoint x: 430, startPoint y: 502, endPoint x: 443, endPoint y: 505, distance: 13.0
drag, startPoint x: 433, startPoint y: 497, endPoint x: 446, endPoint y: 496, distance: 12.8
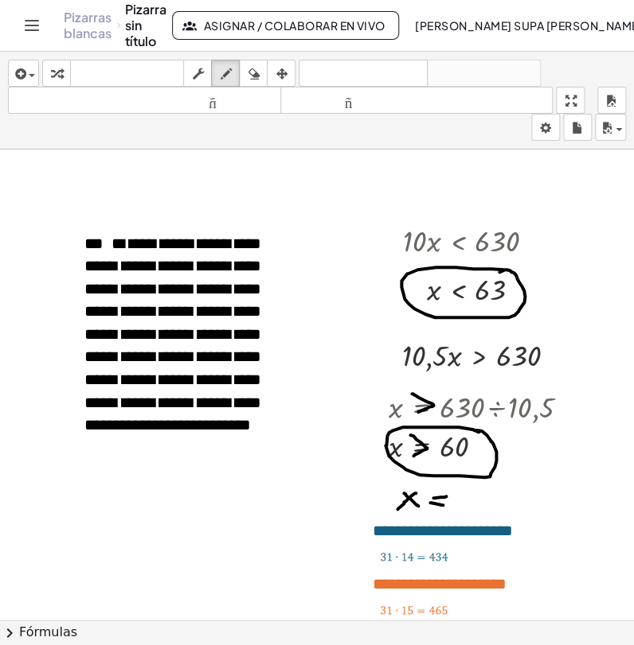
drag, startPoint x: 473, startPoint y: 490, endPoint x: 478, endPoint y: 501, distance: 12.1
drag, startPoint x: 478, startPoint y: 501, endPoint x: 468, endPoint y: 498, distance: 10.1
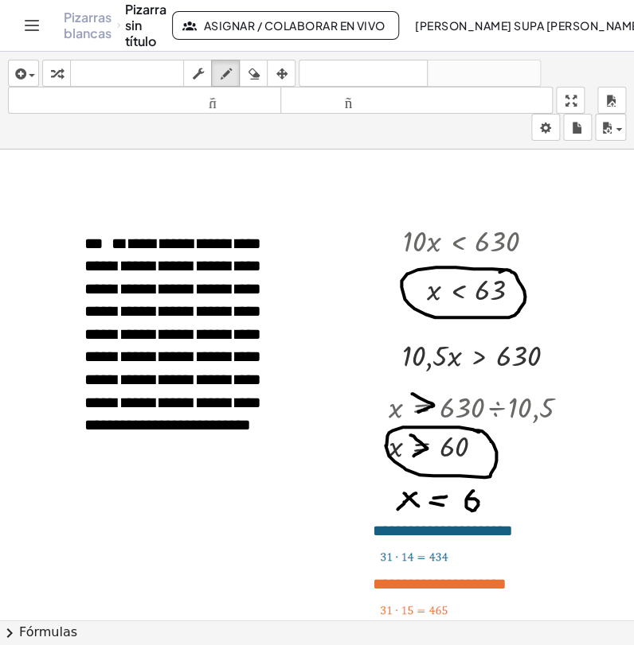
drag, startPoint x: 490, startPoint y: 490, endPoint x: 514, endPoint y: 498, distance: 25.2
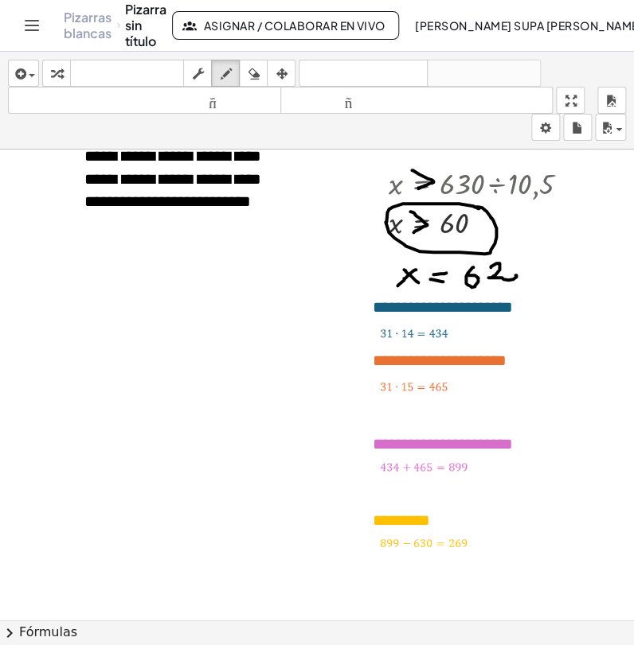
scroll to position [1680, 24]
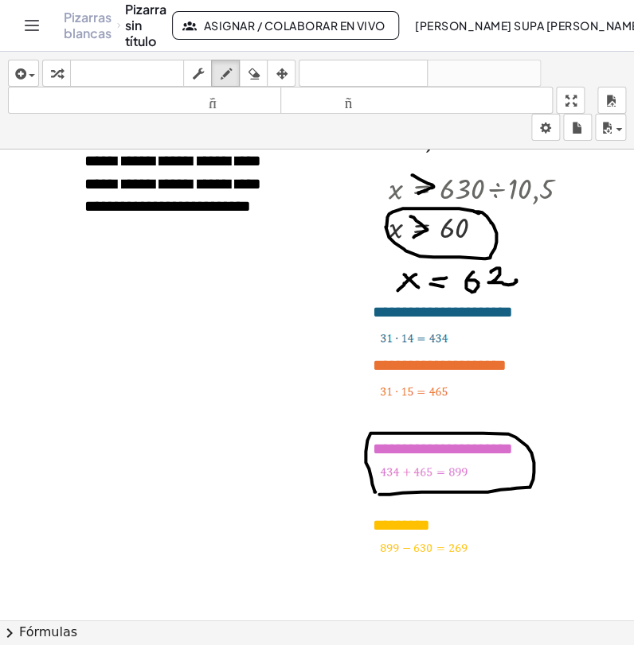
scroll to position [1592, 24]
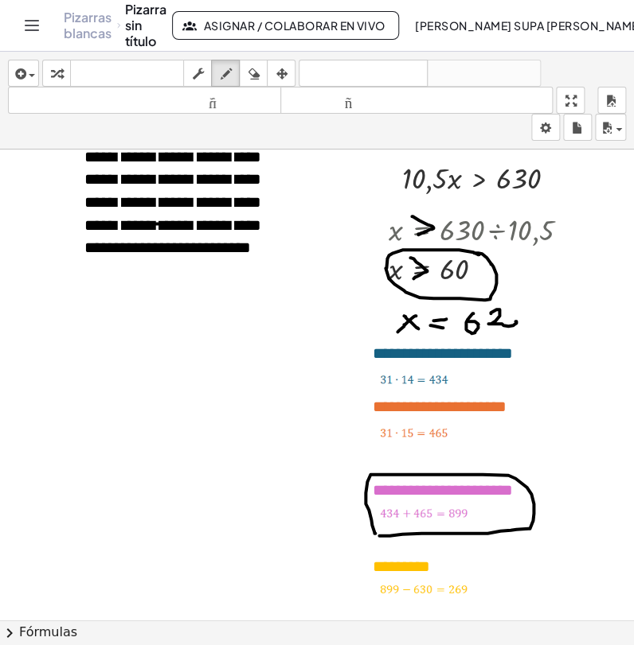
drag, startPoint x: 126, startPoint y: 224, endPoint x: 174, endPoint y: 224, distance: 47.8
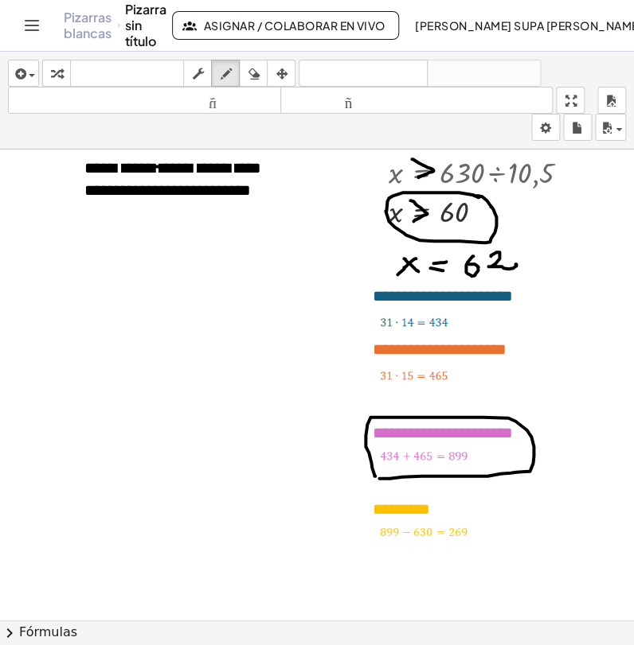
scroll to position [1680, 24]
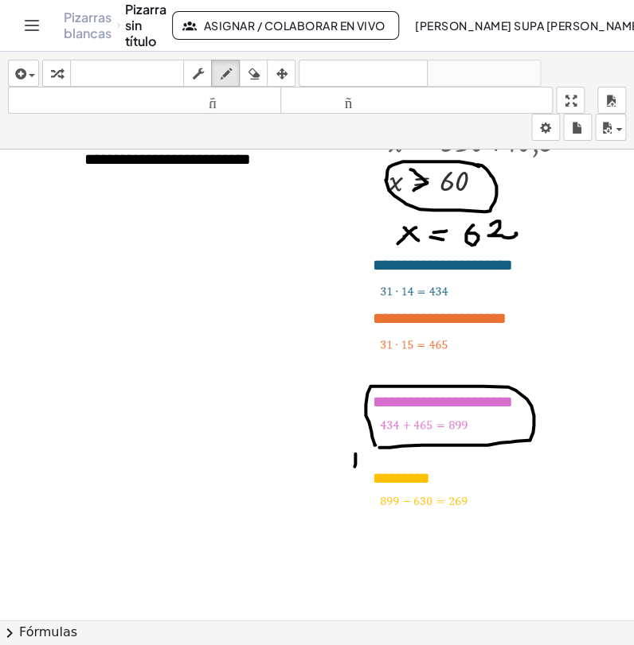
drag, startPoint x: 372, startPoint y: 454, endPoint x: 380, endPoint y: 454, distance: 8.8
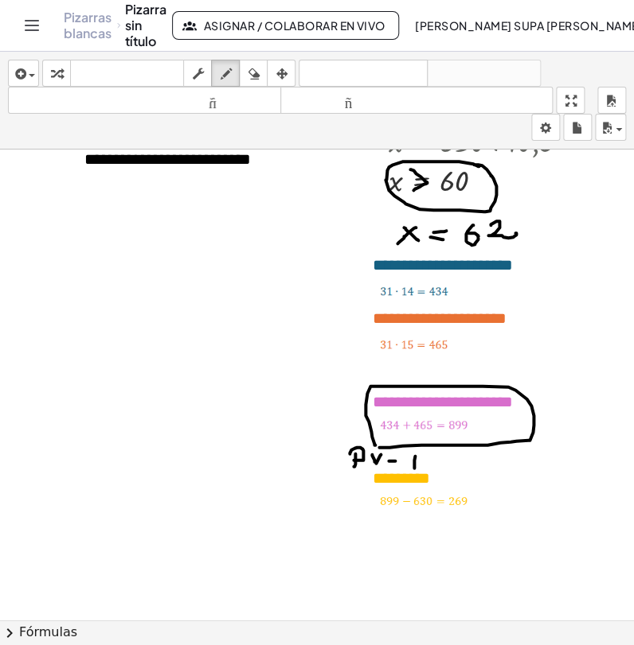
drag, startPoint x: 407, startPoint y: 453, endPoint x: 416, endPoint y: 457, distance: 10.3
drag, startPoint x: 439, startPoint y: 457, endPoint x: 443, endPoint y: 469, distance: 12.4
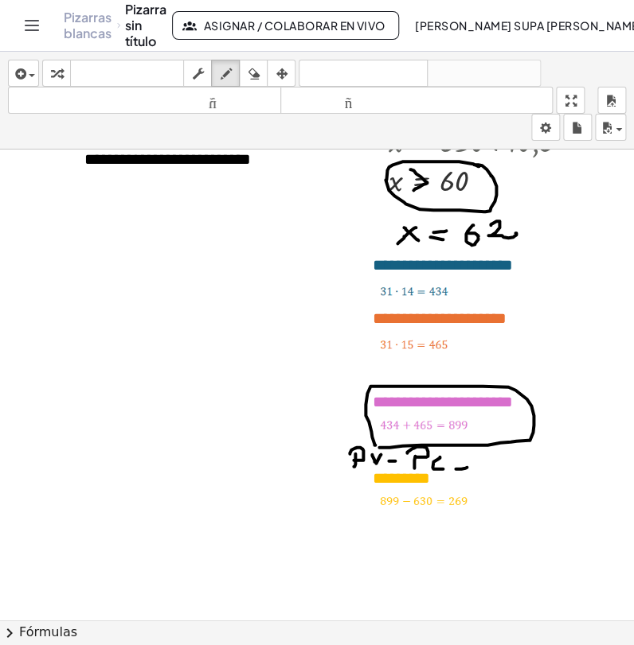
drag, startPoint x: 513, startPoint y: 459, endPoint x: 501, endPoint y: 468, distance: 14.8
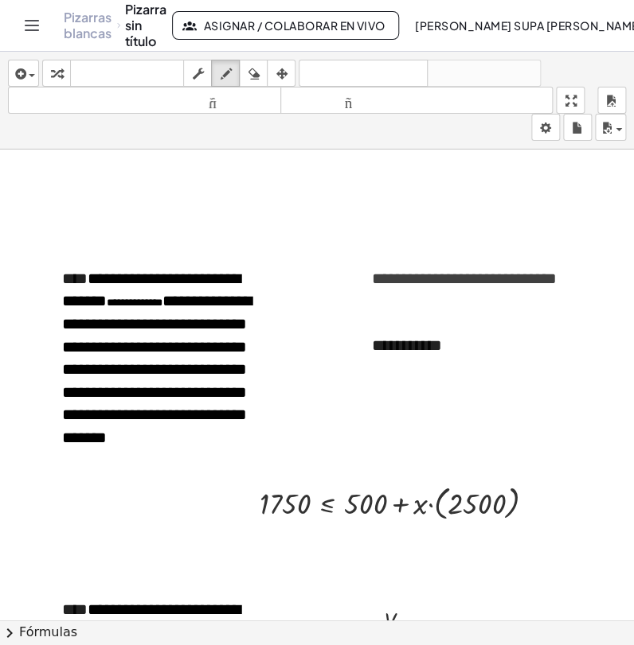
scroll to position [2122, 24]
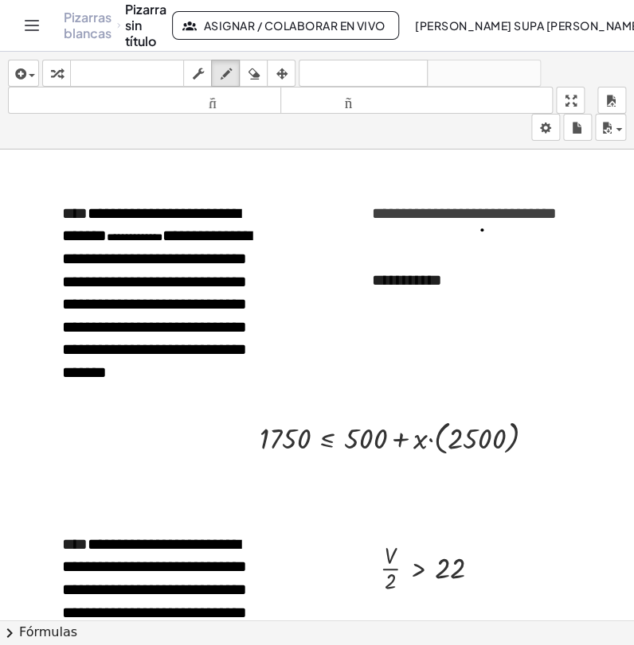
click at [482, 229] on div at bounding box center [301, 382] width 650 height 4708
click at [57, 65] on icon "button" at bounding box center [56, 73] width 11 height 19
click at [483, 212] on font "**********" at bounding box center [464, 213] width 185 height 16
click at [220, 71] on icon "button" at bounding box center [225, 73] width 11 height 19
drag, startPoint x: 348, startPoint y: 173, endPoint x: 360, endPoint y: 181, distance: 14.8
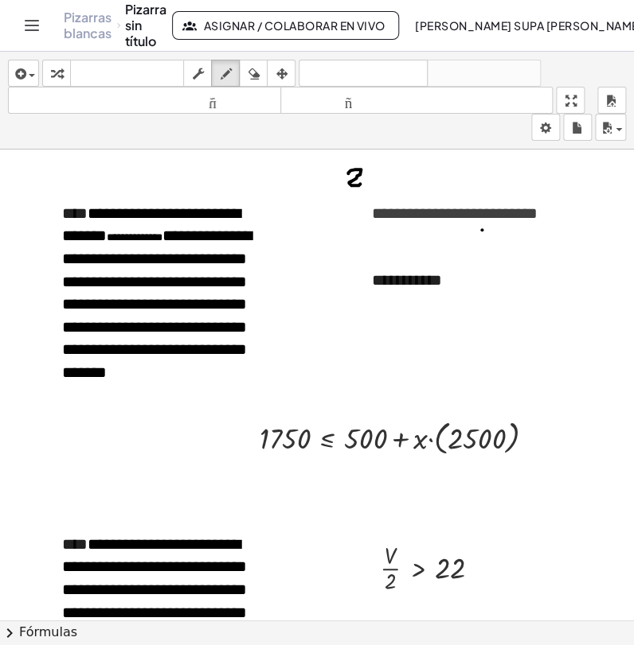
click at [360, 181] on div at bounding box center [301, 382] width 650 height 4708
click at [376, 165] on div at bounding box center [301, 382] width 650 height 4708
drag, startPoint x: 369, startPoint y: 164, endPoint x: 367, endPoint y: 178, distance: 14.5
click at [367, 178] on div at bounding box center [301, 382] width 650 height 4708
click at [383, 166] on div at bounding box center [301, 382] width 650 height 4708
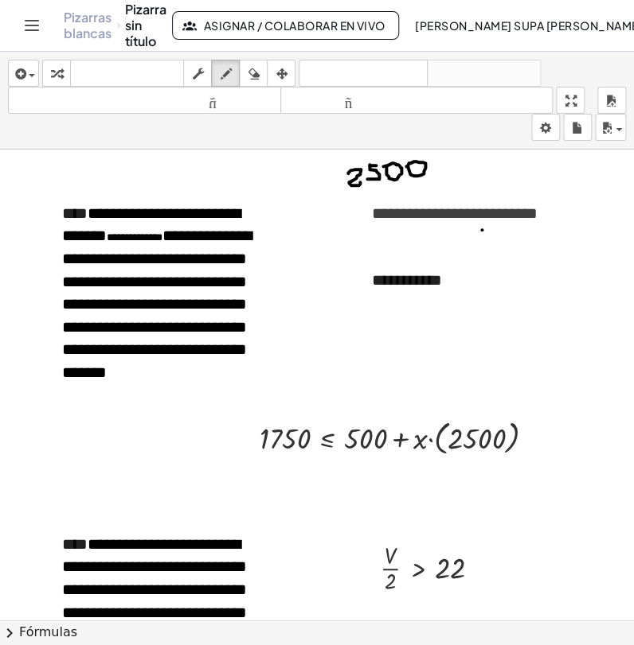
click at [406, 166] on div at bounding box center [301, 382] width 650 height 4708
click at [443, 162] on div at bounding box center [301, 382] width 650 height 4708
drag, startPoint x: 435, startPoint y: 166, endPoint x: 445, endPoint y: 169, distance: 9.8
click at [446, 167] on div at bounding box center [301, 382] width 650 height 4708
click at [443, 174] on div at bounding box center [301, 382] width 650 height 4708
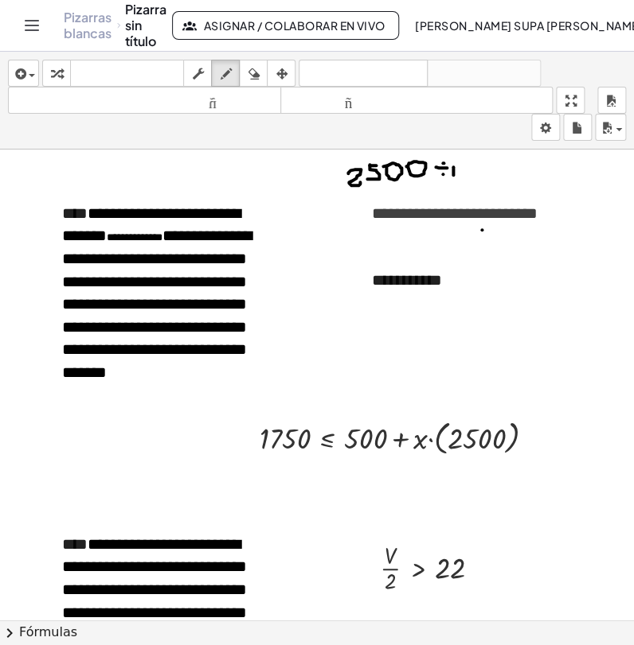
click at [453, 174] on div at bounding box center [301, 382] width 650 height 4708
click at [460, 165] on div at bounding box center [301, 382] width 650 height 4708
click at [484, 164] on div at bounding box center [301, 382] width 650 height 4708
click at [526, 174] on div at bounding box center [301, 382] width 650 height 4708
click at [522, 166] on div at bounding box center [301, 382] width 650 height 4708
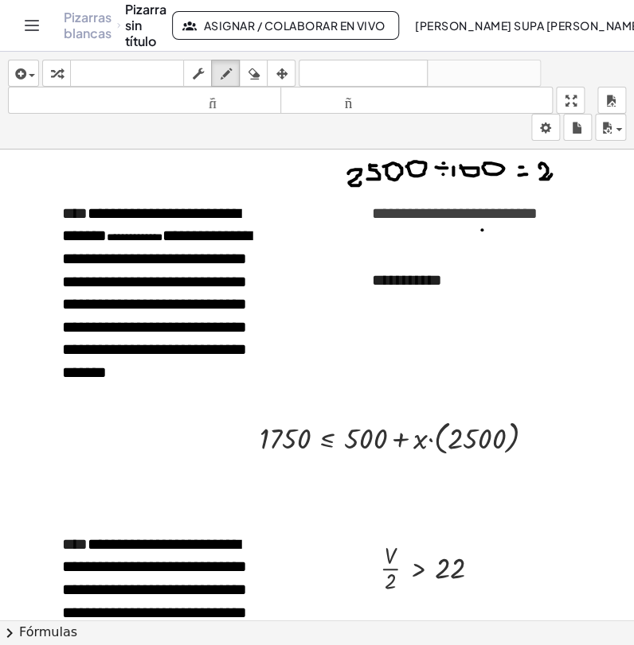
drag, startPoint x: 540, startPoint y: 167, endPoint x: 551, endPoint y: 174, distance: 12.8
click at [551, 174] on div at bounding box center [301, 382] width 650 height 4708
click at [567, 162] on div at bounding box center [301, 382] width 650 height 4708
drag, startPoint x: 560, startPoint y: 164, endPoint x: 561, endPoint y: 179, distance: 15.2
click at [561, 179] on div at bounding box center [301, 382] width 650 height 4708
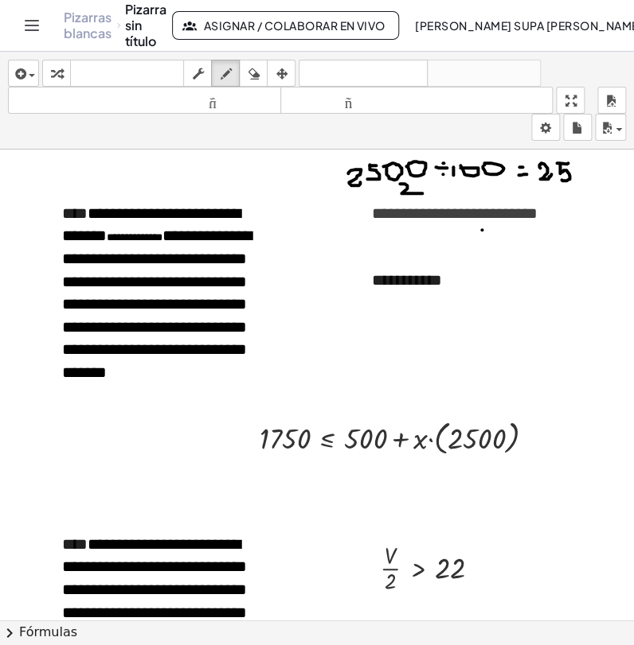
drag, startPoint x: 400, startPoint y: 183, endPoint x: 422, endPoint y: 193, distance: 23.5
click at [422, 193] on div at bounding box center [301, 382] width 650 height 4708
click at [435, 181] on div at bounding box center [301, 382] width 650 height 4708
drag, startPoint x: 425, startPoint y: 186, endPoint x: 434, endPoint y: 193, distance: 11.3
click at [434, 193] on div at bounding box center [301, 382] width 650 height 4708
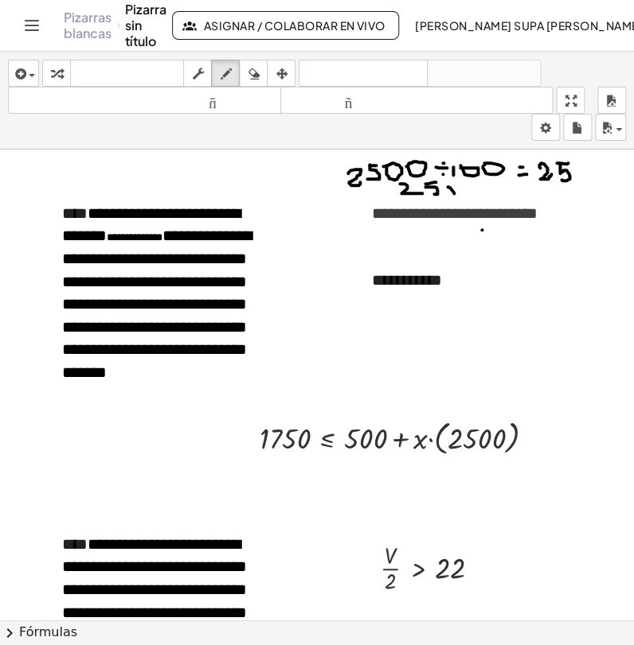
click at [454, 193] on div at bounding box center [301, 382] width 650 height 4708
drag, startPoint x: 450, startPoint y: 185, endPoint x: 444, endPoint y: 193, distance: 9.6
click at [444, 193] on div at bounding box center [301, 382] width 650 height 4708
drag, startPoint x: 458, startPoint y: 181, endPoint x: 469, endPoint y: 192, distance: 14.6
click at [469, 192] on div at bounding box center [301, 382] width 650 height 4708
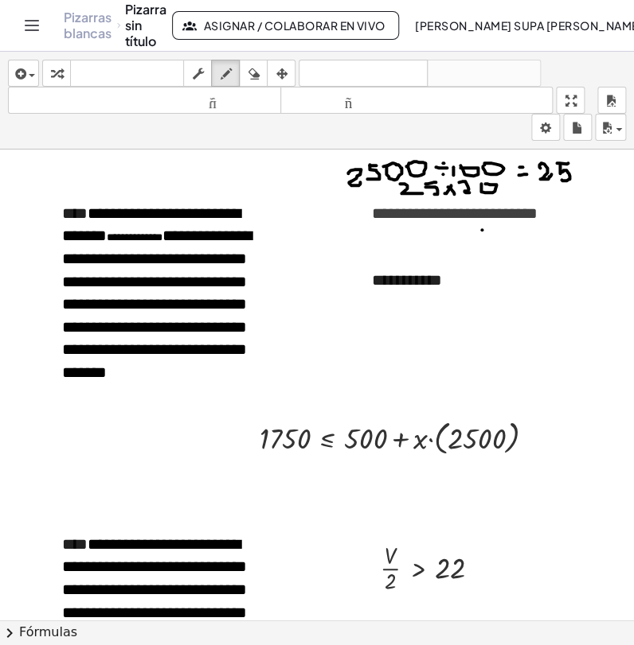
drag, startPoint x: 481, startPoint y: 183, endPoint x: 503, endPoint y: 186, distance: 22.5
click at [484, 183] on div at bounding box center [301, 382] width 650 height 4708
click at [510, 186] on div at bounding box center [301, 382] width 650 height 4708
click at [509, 190] on div at bounding box center [301, 382] width 650 height 4708
click at [535, 183] on div at bounding box center [301, 382] width 650 height 4708
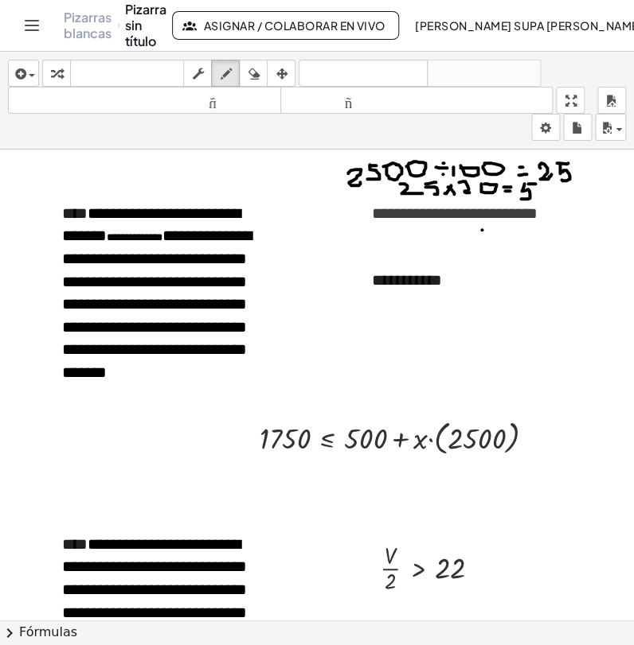
drag, startPoint x: 524, startPoint y: 183, endPoint x: 526, endPoint y: 195, distance: 12.2
click at [519, 197] on div at bounding box center [301, 382] width 650 height 4708
click at [538, 185] on div at bounding box center [301, 382] width 650 height 4708
click at [556, 183] on div at bounding box center [301, 382] width 650 height 4708
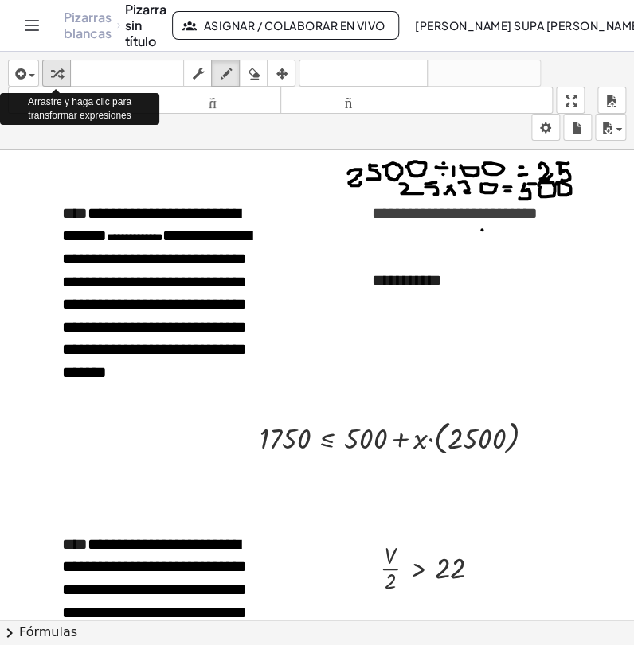
click at [51, 74] on icon "button" at bounding box center [56, 73] width 11 height 19
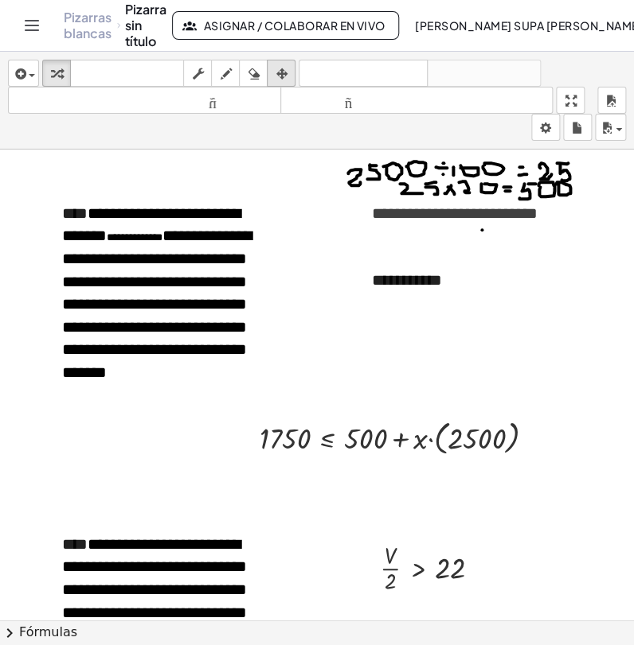
click at [285, 66] on icon "button" at bounding box center [280, 73] width 11 height 19
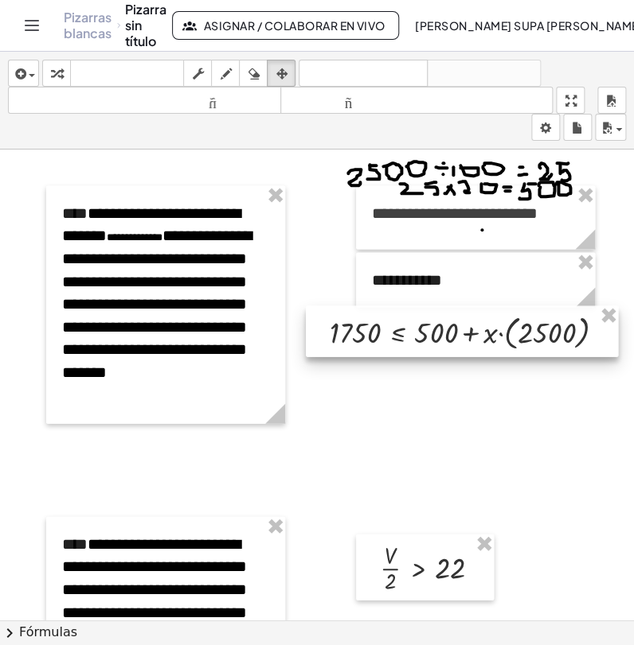
drag, startPoint x: 343, startPoint y: 418, endPoint x: 414, endPoint y: 312, distance: 127.4
click at [414, 312] on div at bounding box center [462, 331] width 312 height 51
click at [56, 70] on icon "button" at bounding box center [56, 73] width 11 height 19
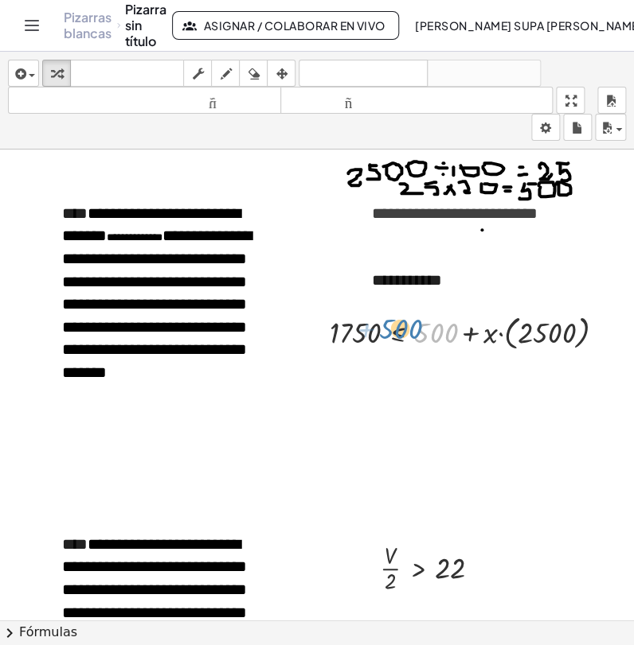
drag, startPoint x: 431, startPoint y: 336, endPoint x: 393, endPoint y: 331, distance: 38.5
click at [393, 331] on div at bounding box center [474, 331] width 304 height 43
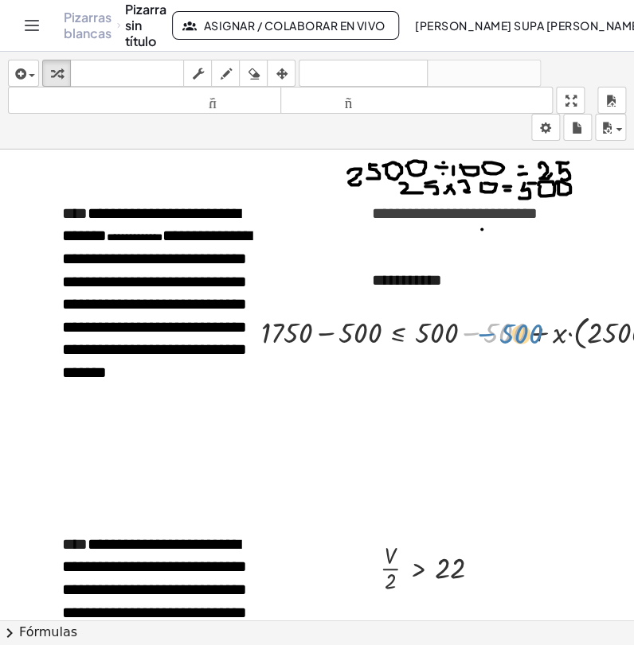
drag, startPoint x: 501, startPoint y: 333, endPoint x: 519, endPoint y: 333, distance: 17.5
click at [519, 333] on div at bounding box center [474, 331] width 442 height 43
click at [470, 332] on div at bounding box center [474, 331] width 442 height 43
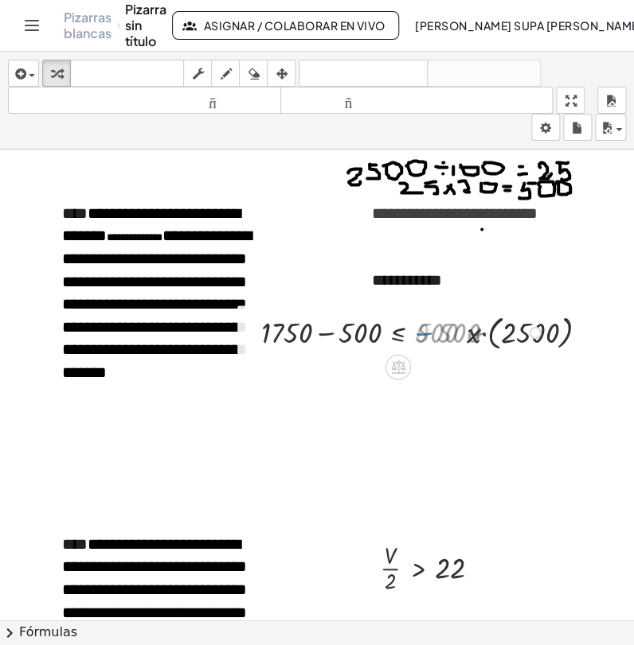
click at [470, 332] on div at bounding box center [405, 331] width 304 height 43
click at [325, 332] on div at bounding box center [388, 330] width 270 height 41
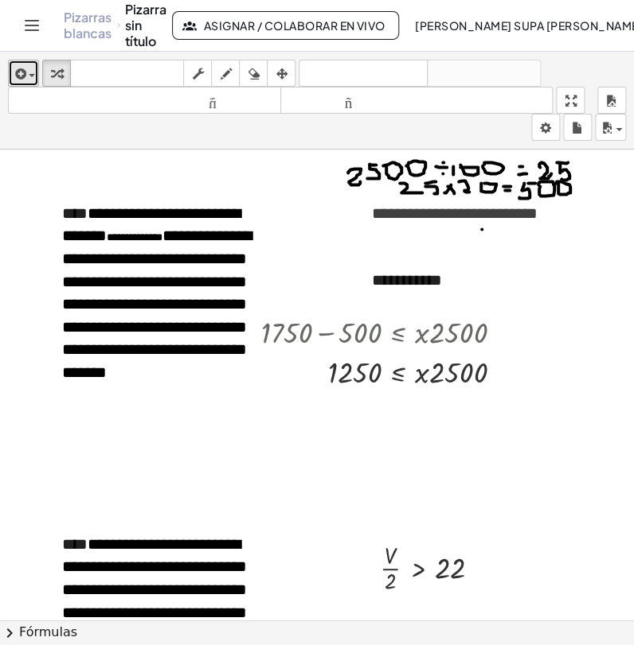
click at [16, 76] on icon "button" at bounding box center [19, 73] width 14 height 19
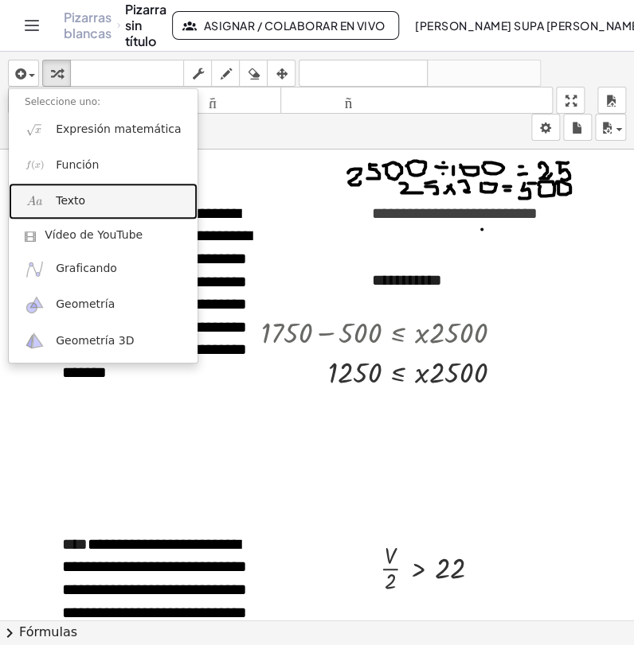
click at [65, 187] on link "Texto" at bounding box center [103, 201] width 189 height 36
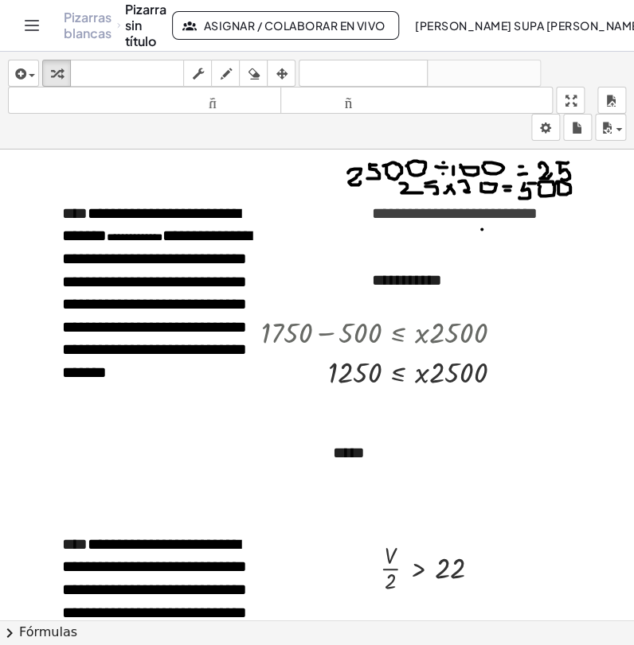
click at [458, 511] on div at bounding box center [333, 382] width 715 height 4708
click at [306, 449] on div at bounding box center [333, 382] width 715 height 4708
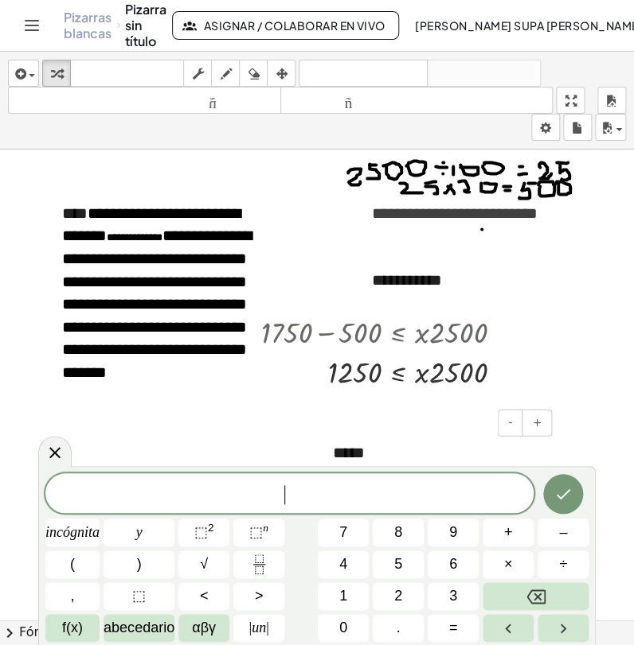
click at [380, 449] on div "*****" at bounding box center [436, 452] width 239 height 55
click at [47, 451] on icon at bounding box center [54, 452] width 19 height 19
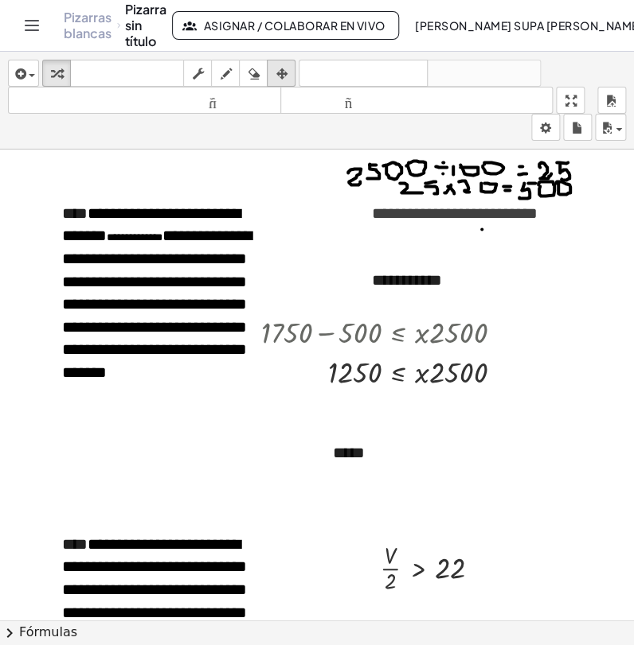
click at [284, 75] on icon "button" at bounding box center [280, 73] width 11 height 19
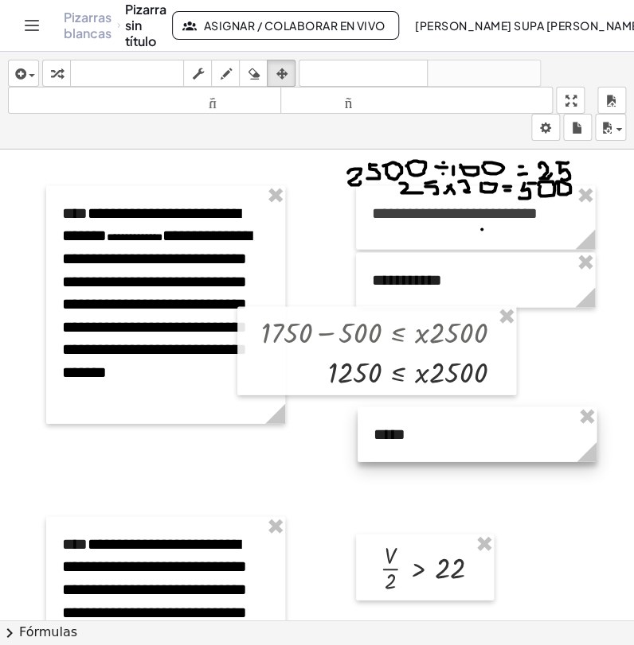
drag, startPoint x: 363, startPoint y: 466, endPoint x: 404, endPoint y: 447, distance: 44.5
click at [404, 447] on div at bounding box center [476, 434] width 239 height 55
click at [256, 460] on div at bounding box center [333, 382] width 715 height 4708
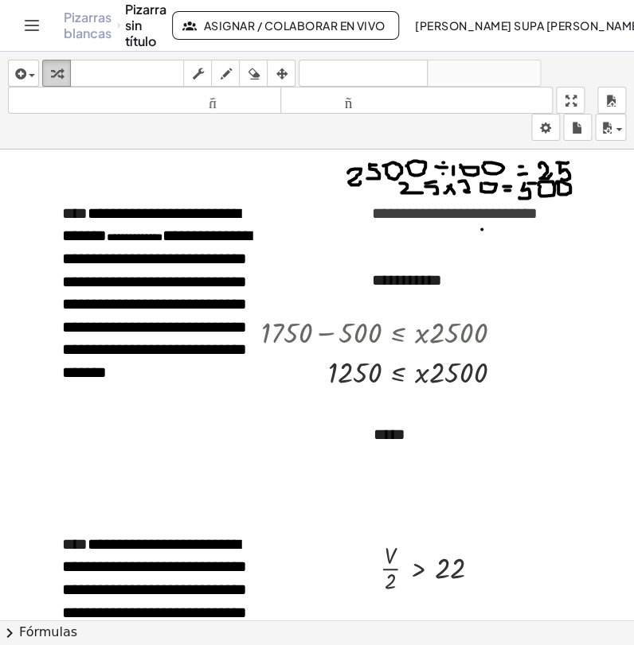
click at [52, 60] on button "transformar" at bounding box center [56, 73] width 29 height 27
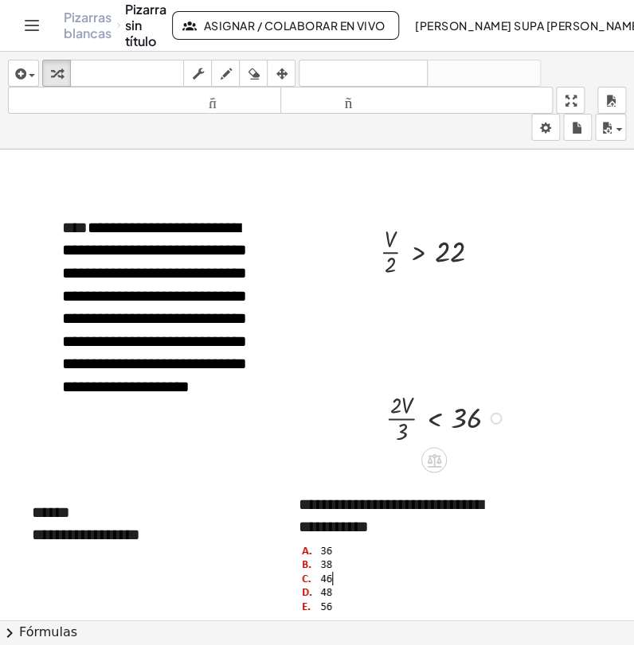
scroll to position [2476, 24]
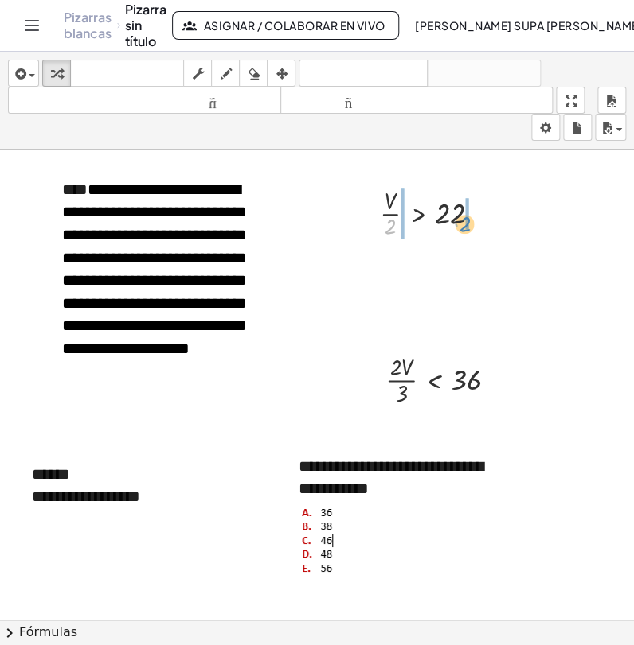
drag, startPoint x: 391, startPoint y: 235, endPoint x: 466, endPoint y: 231, distance: 74.9
click at [466, 231] on div at bounding box center [436, 213] width 129 height 58
drag, startPoint x: 366, startPoint y: 282, endPoint x: 384, endPoint y: 275, distance: 18.9
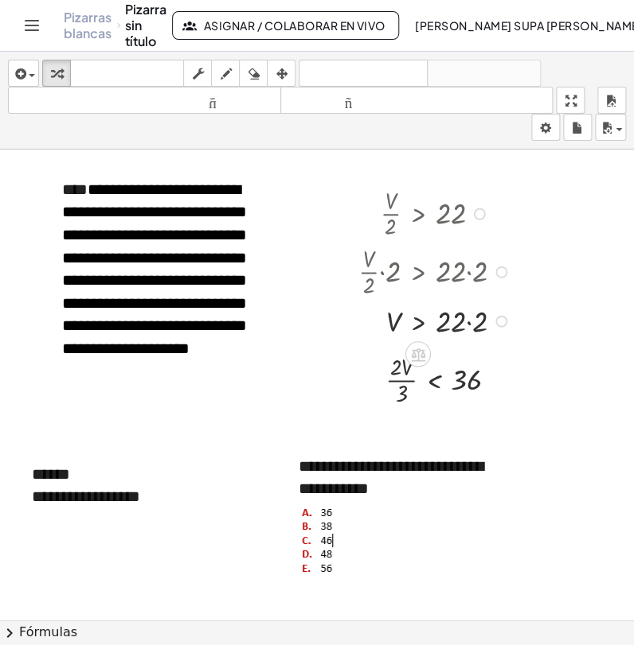
click at [466, 326] on div at bounding box center [436, 320] width 173 height 41
click at [378, 271] on div at bounding box center [436, 271] width 173 height 58
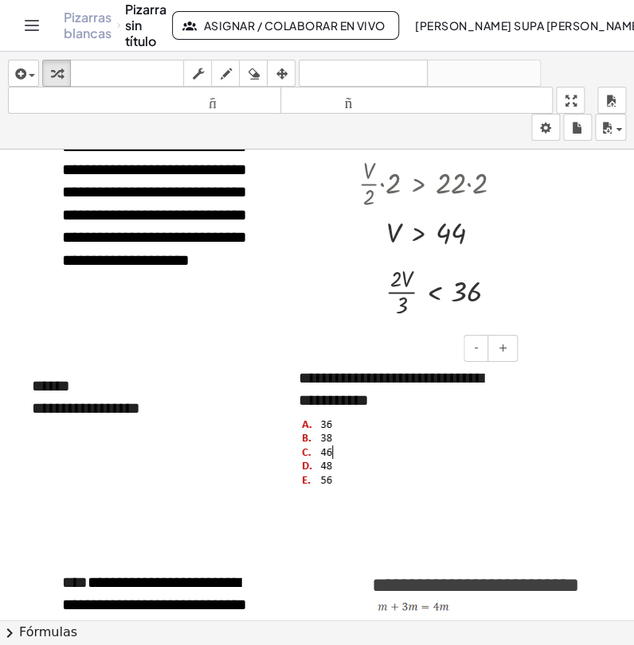
scroll to position [2653, 24]
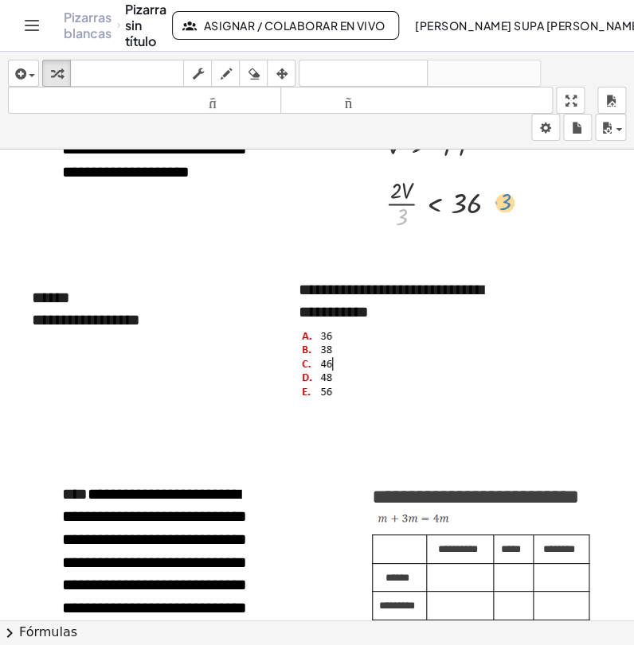
drag, startPoint x: 404, startPoint y: 219, endPoint x: 506, endPoint y: 204, distance: 103.8
click at [506, 204] on div at bounding box center [447, 203] width 140 height 58
drag, startPoint x: 400, startPoint y: 216, endPoint x: 505, endPoint y: 195, distance: 107.2
click at [505, 195] on div at bounding box center [447, 203] width 140 height 58
drag, startPoint x: 399, startPoint y: 219, endPoint x: 493, endPoint y: 209, distance: 94.5
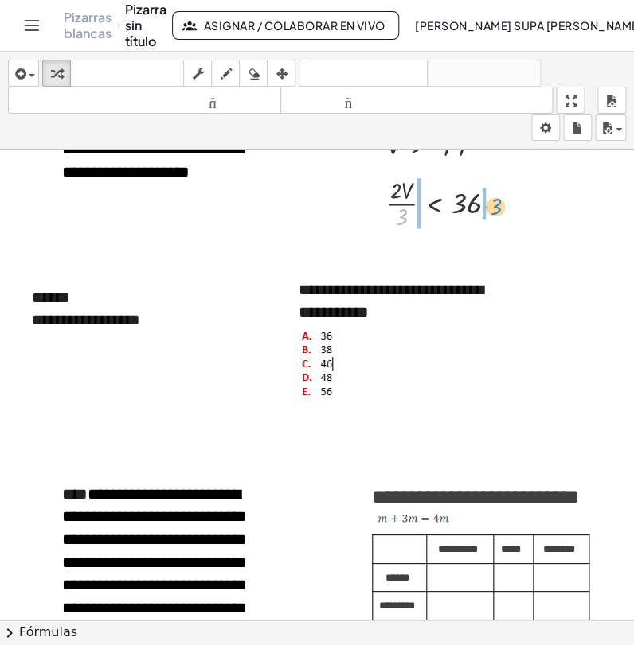
click at [493, 209] on div at bounding box center [447, 203] width 140 height 58
drag, startPoint x: 407, startPoint y: 207, endPoint x: 378, endPoint y: 221, distance: 32.0
click at [481, 205] on div at bounding box center [460, 202] width 162 height 41
click at [484, 206] on div at bounding box center [460, 202] width 162 height 41
click at [396, 245] on div at bounding box center [460, 242] width 162 height 41
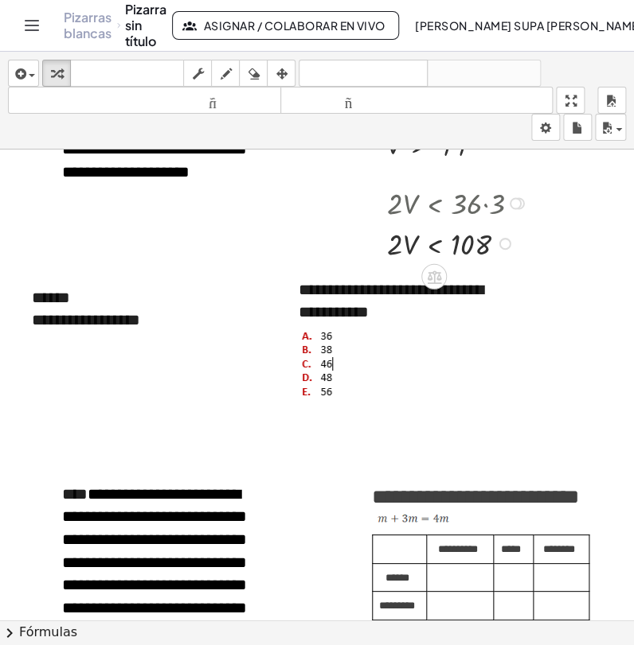
click at [395, 247] on div at bounding box center [460, 242] width 162 height 41
drag, startPoint x: 396, startPoint y: 248, endPoint x: 474, endPoint y: 274, distance: 81.5
click at [470, 243] on div at bounding box center [460, 242] width 162 height 58
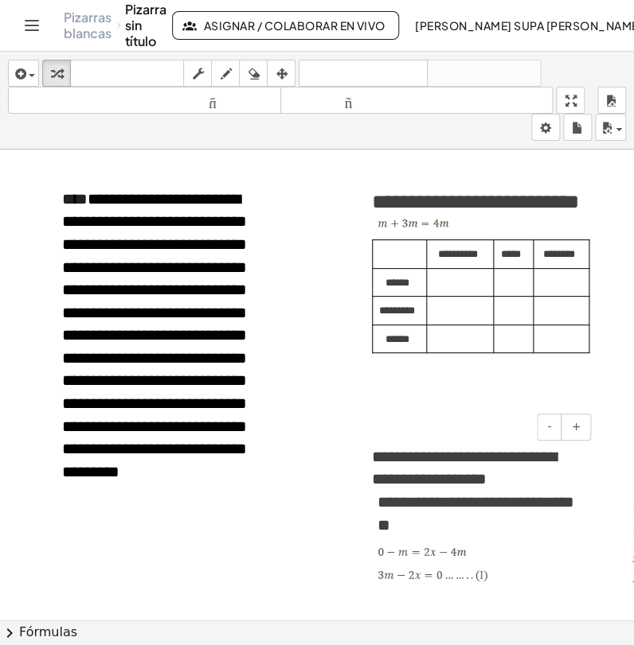
scroll to position [2918, 24]
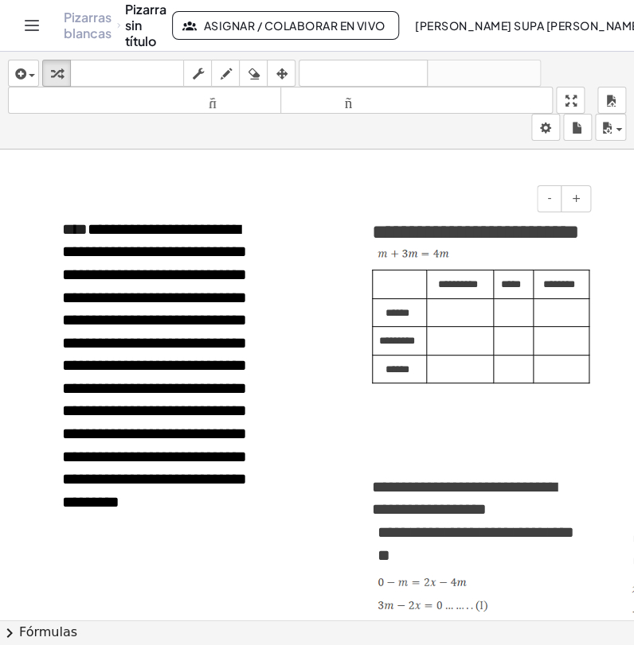
click at [509, 322] on p at bounding box center [510, 310] width 22 height 22
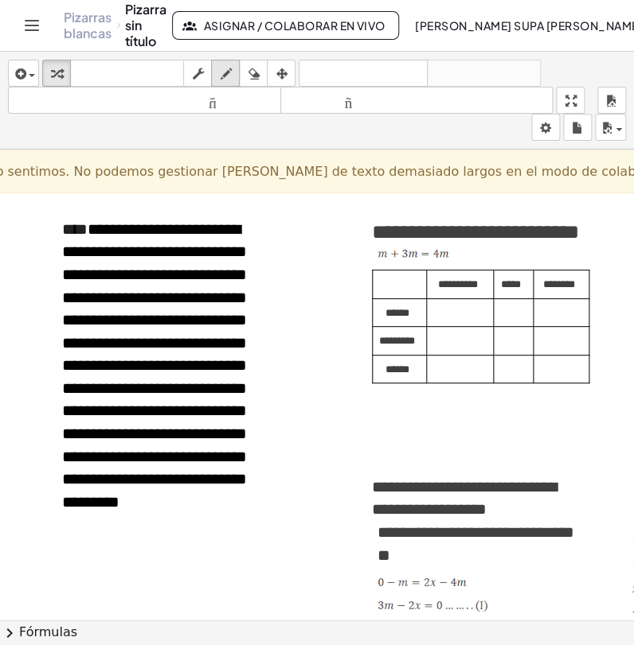
click at [216, 79] on div "button" at bounding box center [225, 73] width 21 height 19
drag, startPoint x: 503, startPoint y: 335, endPoint x: 514, endPoint y: 352, distance: 20.1
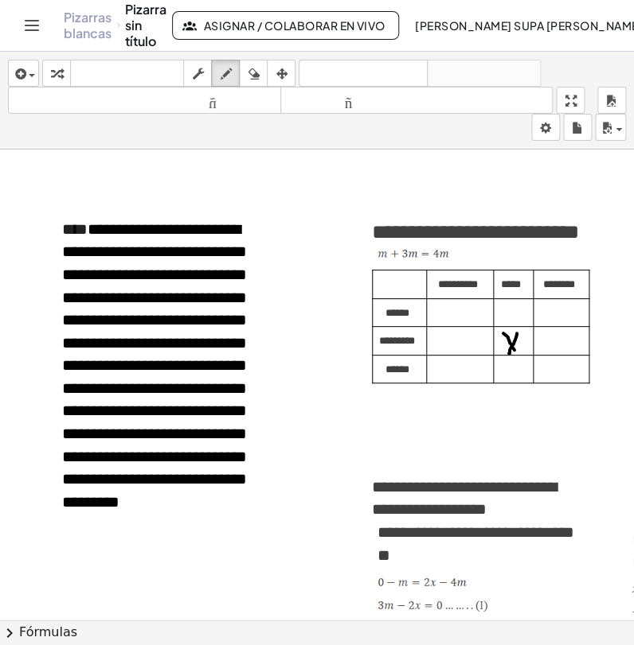
drag, startPoint x: 517, startPoint y: 335, endPoint x: 509, endPoint y: 355, distance: 21.4
drag, startPoint x: 513, startPoint y: 349, endPoint x: 519, endPoint y: 355, distance: 9.0
drag, startPoint x: 540, startPoint y: 371, endPoint x: 552, endPoint y: 378, distance: 13.9
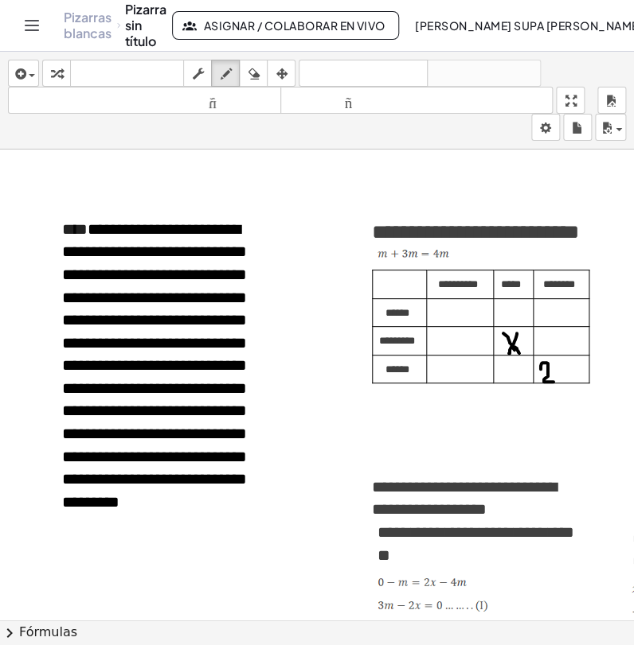
drag, startPoint x: 557, startPoint y: 365, endPoint x: 569, endPoint y: 378, distance: 18.0
drag, startPoint x: 566, startPoint y: 365, endPoint x: 556, endPoint y: 378, distance: 15.9
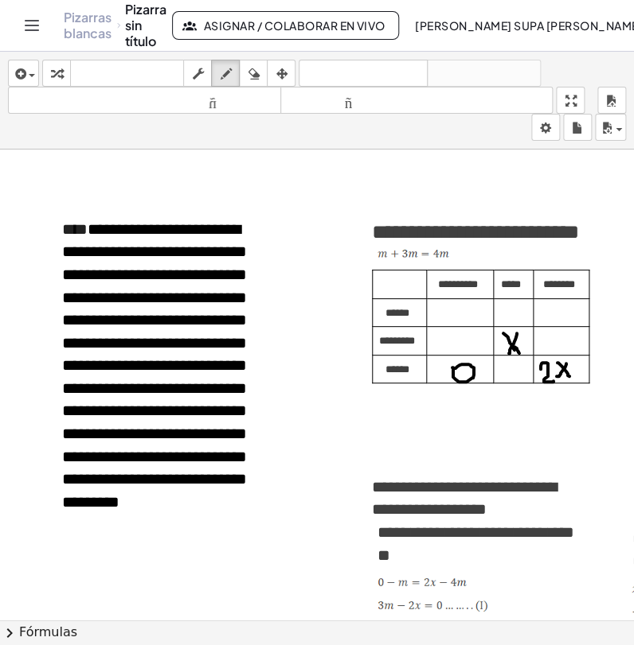
drag, startPoint x: 452, startPoint y: 396, endPoint x: 480, endPoint y: 407, distance: 30.0
drag, startPoint x: 499, startPoint y: 373, endPoint x: 494, endPoint y: 384, distance: 11.4
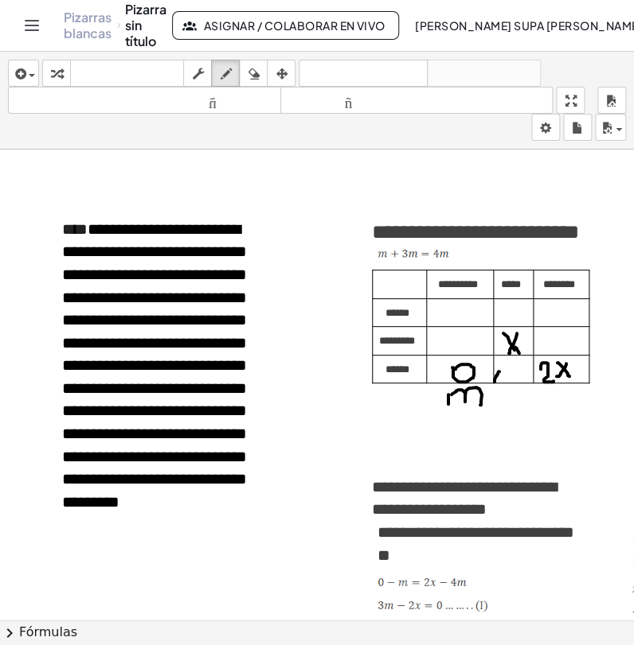
drag, startPoint x: 497, startPoint y: 372, endPoint x: 522, endPoint y: 386, distance: 28.8
drag, startPoint x: 548, startPoint y: 344, endPoint x: 561, endPoint y: 359, distance: 19.8
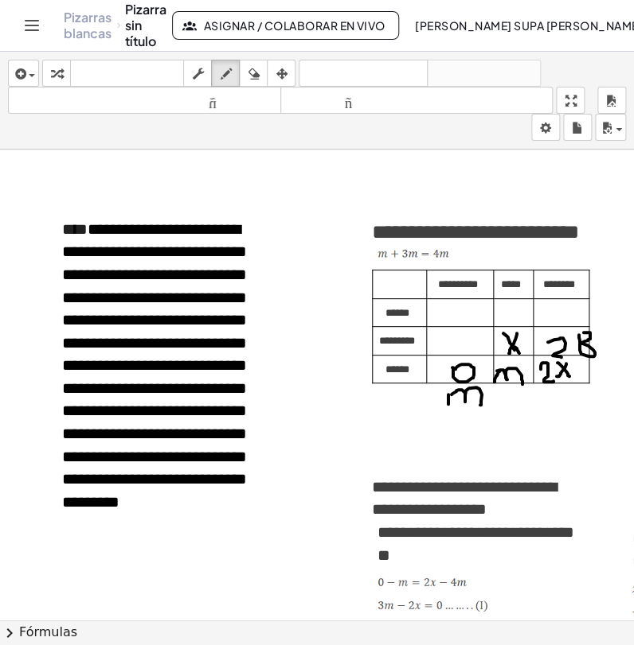
drag, startPoint x: 540, startPoint y: 394, endPoint x: 553, endPoint y: 414, distance: 23.6
drag, startPoint x: 559, startPoint y: 403, endPoint x: 583, endPoint y: 415, distance: 27.8
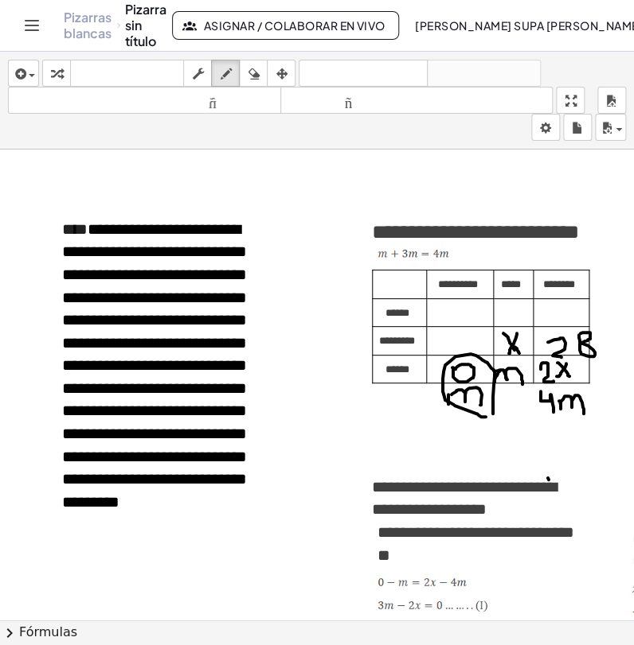
drag, startPoint x: 485, startPoint y: 419, endPoint x: 548, endPoint y: 482, distance: 88.9
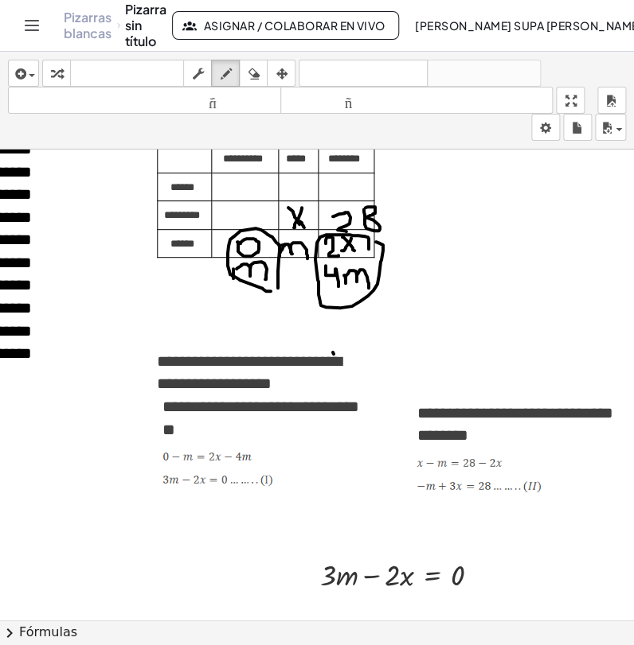
scroll to position [3006, 252]
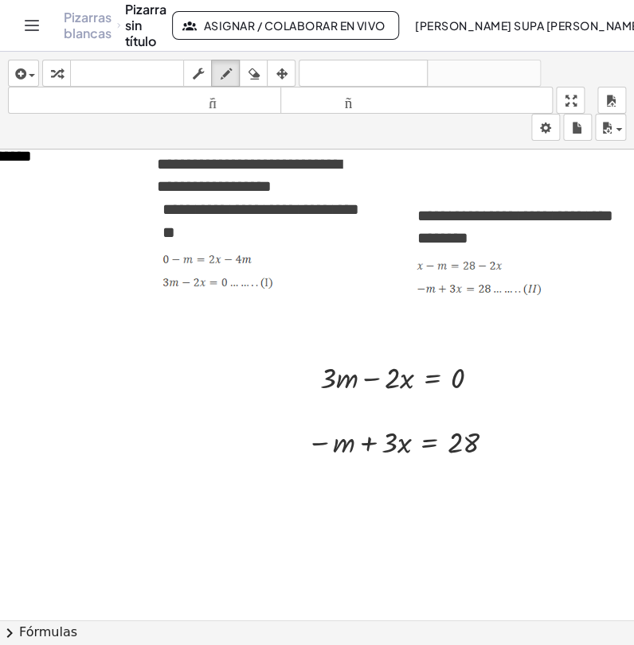
scroll to position [3272, 252]
